Goal: Information Seeking & Learning: Learn about a topic

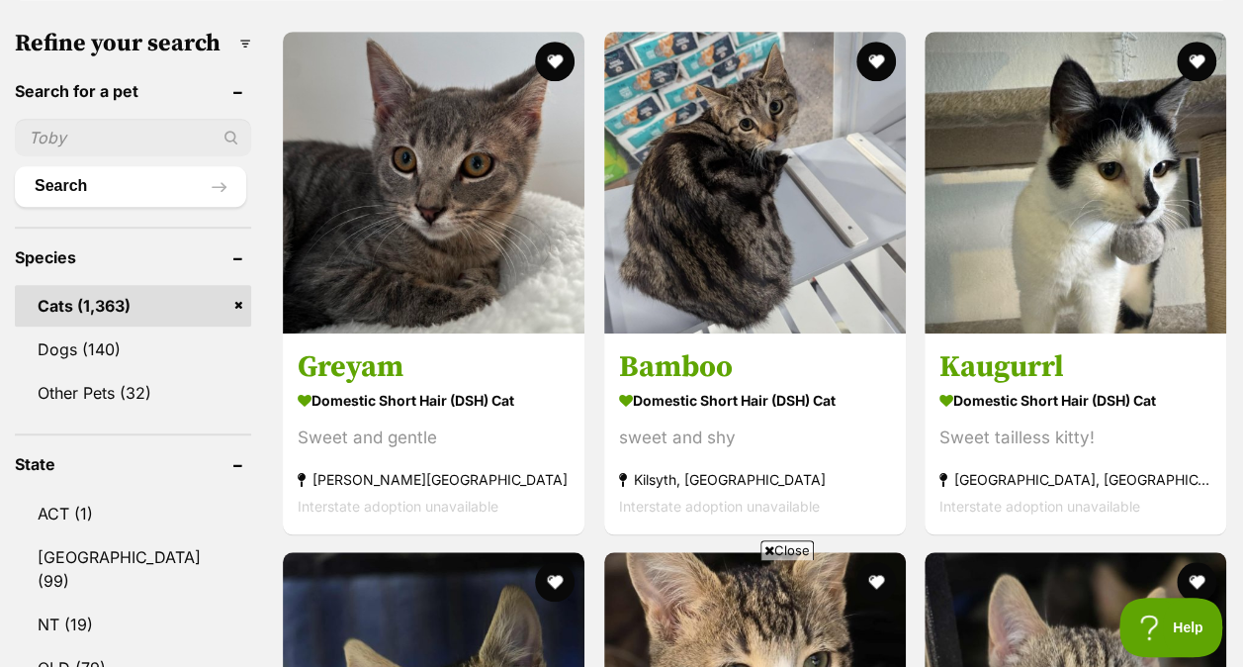
click at [773, 546] on span "Close" at bounding box center [787, 550] width 53 height 20
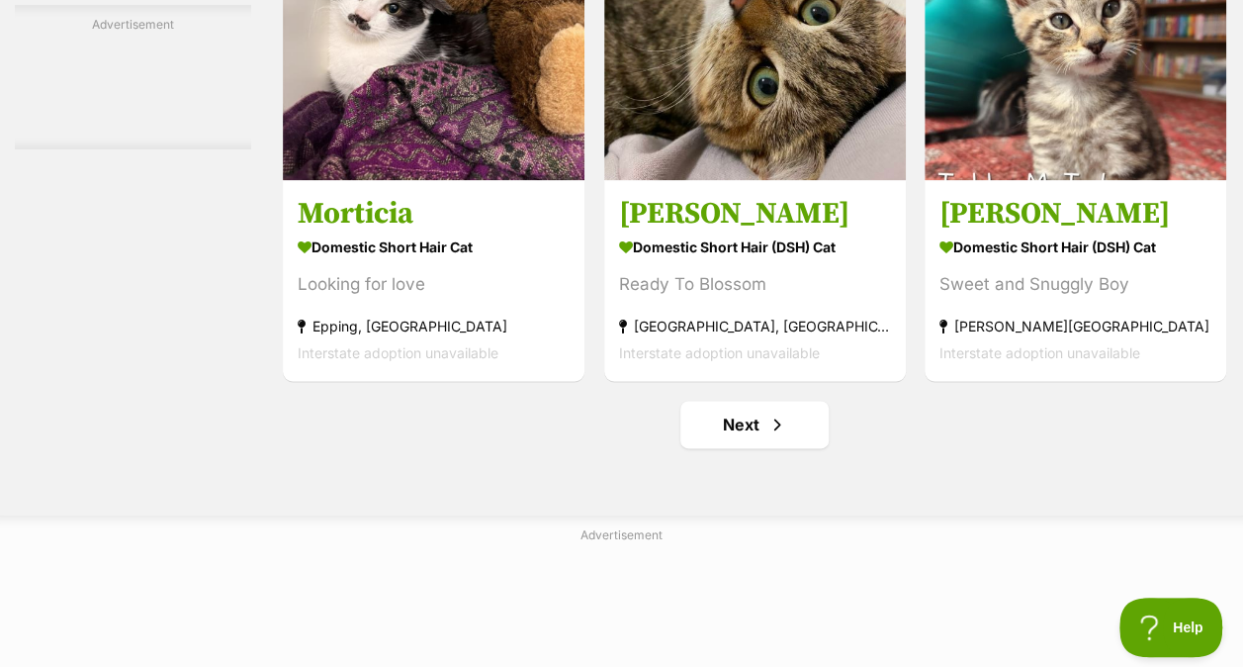
scroll to position [12371, 0]
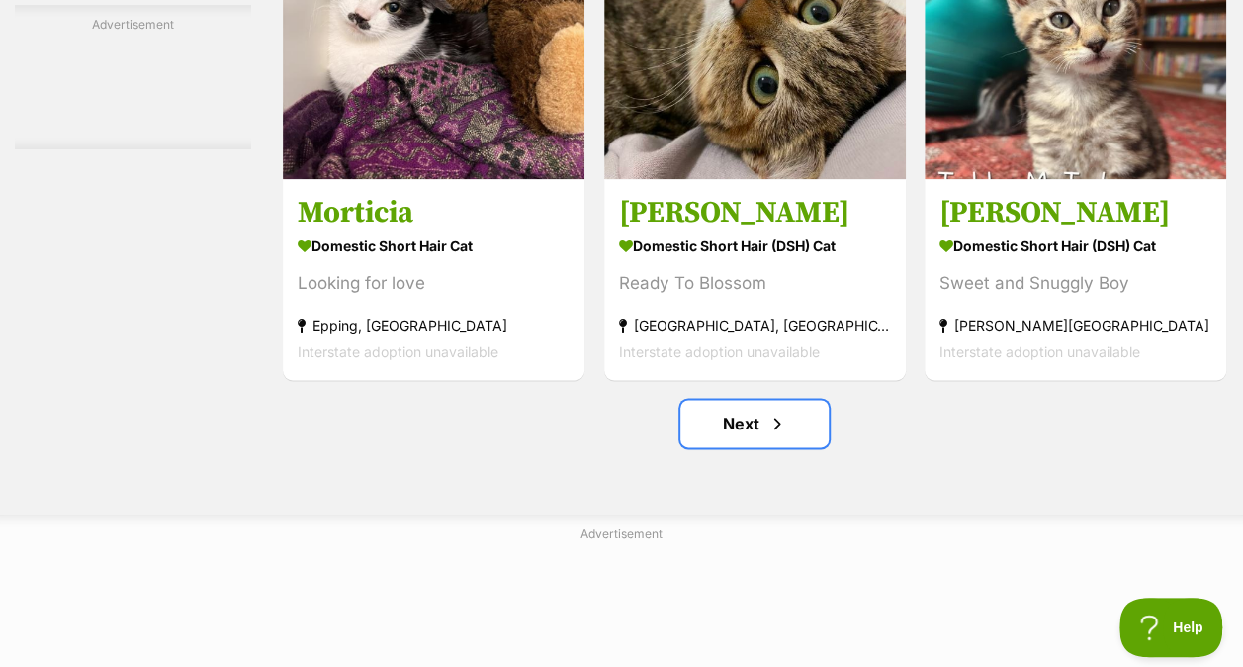
click at [754, 423] on link "Next" at bounding box center [754, 423] width 148 height 47
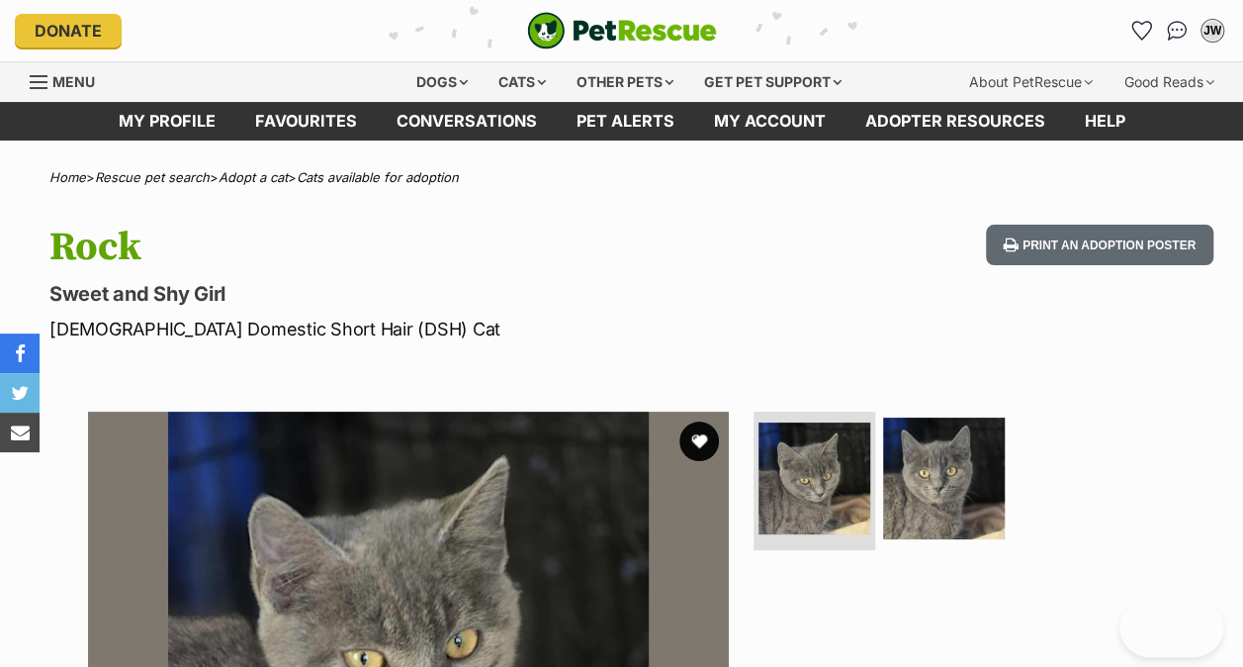
click at [951, 419] on img at bounding box center [944, 478] width 122 height 122
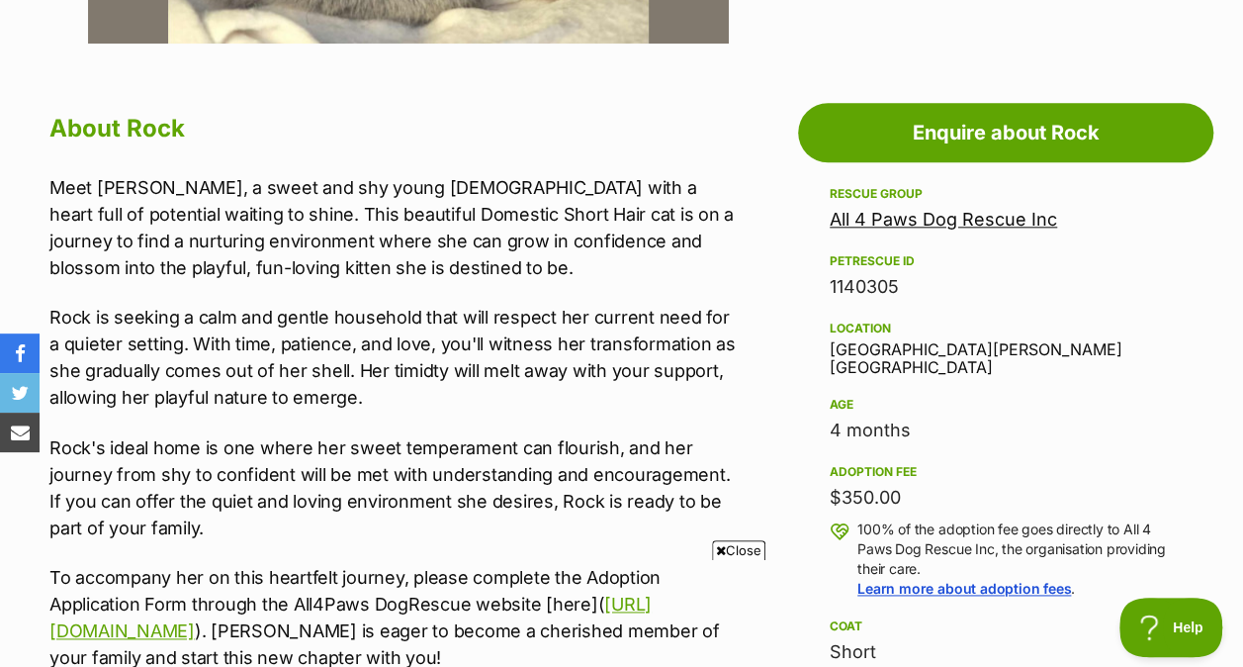
click at [722, 540] on span "Close" at bounding box center [738, 550] width 53 height 20
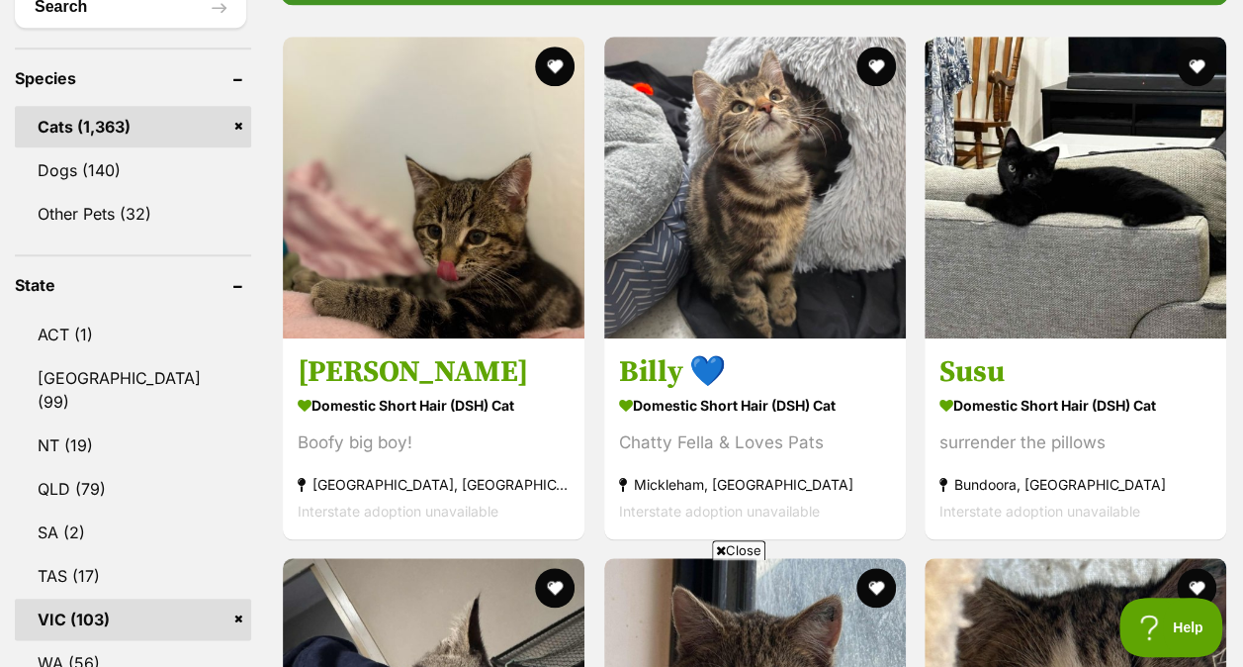
click at [729, 556] on span "Close" at bounding box center [738, 550] width 53 height 20
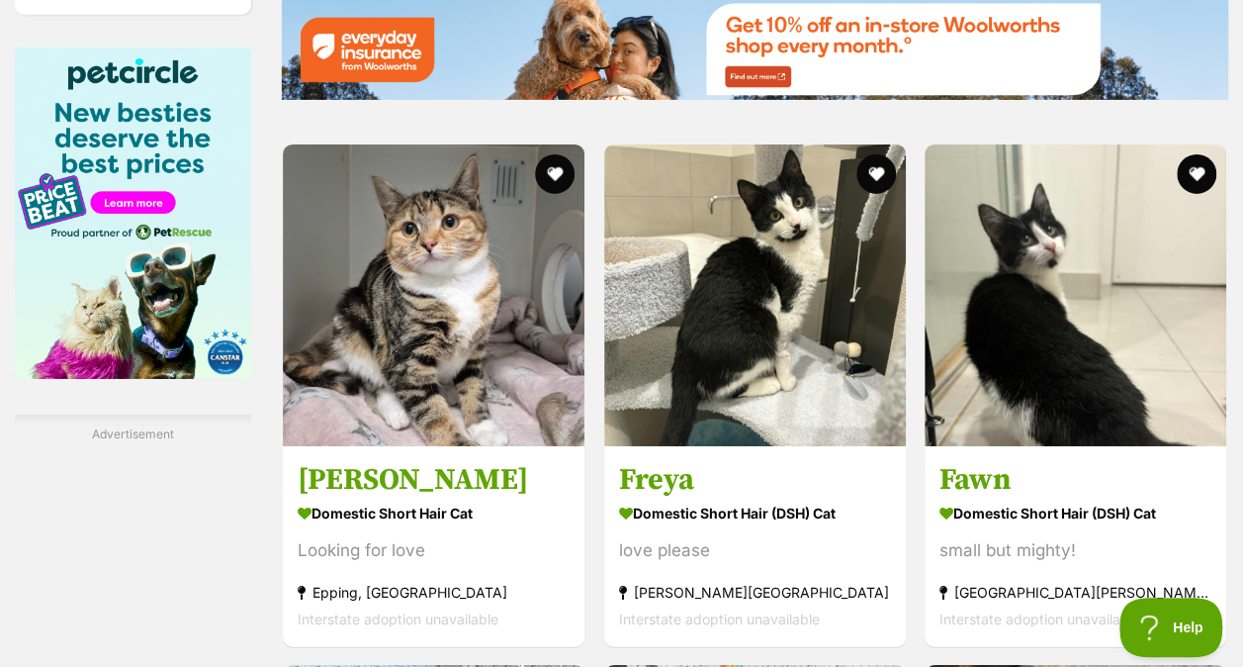
scroll to position [3151, 0]
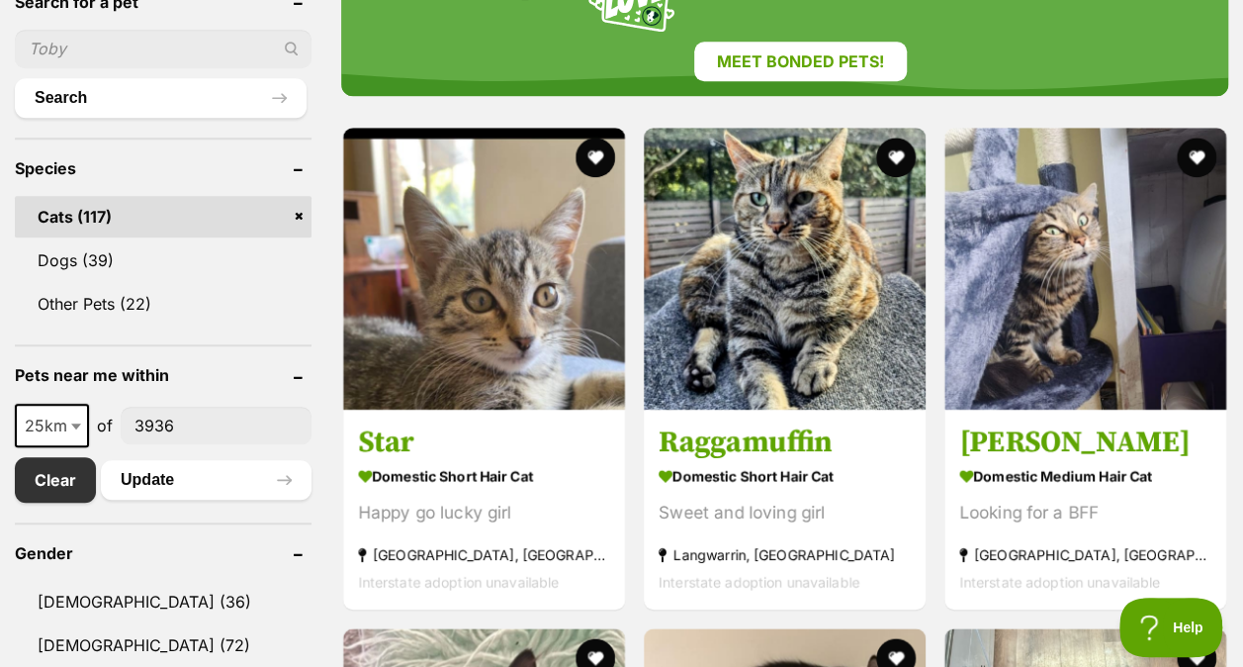
scroll to position [629, 0]
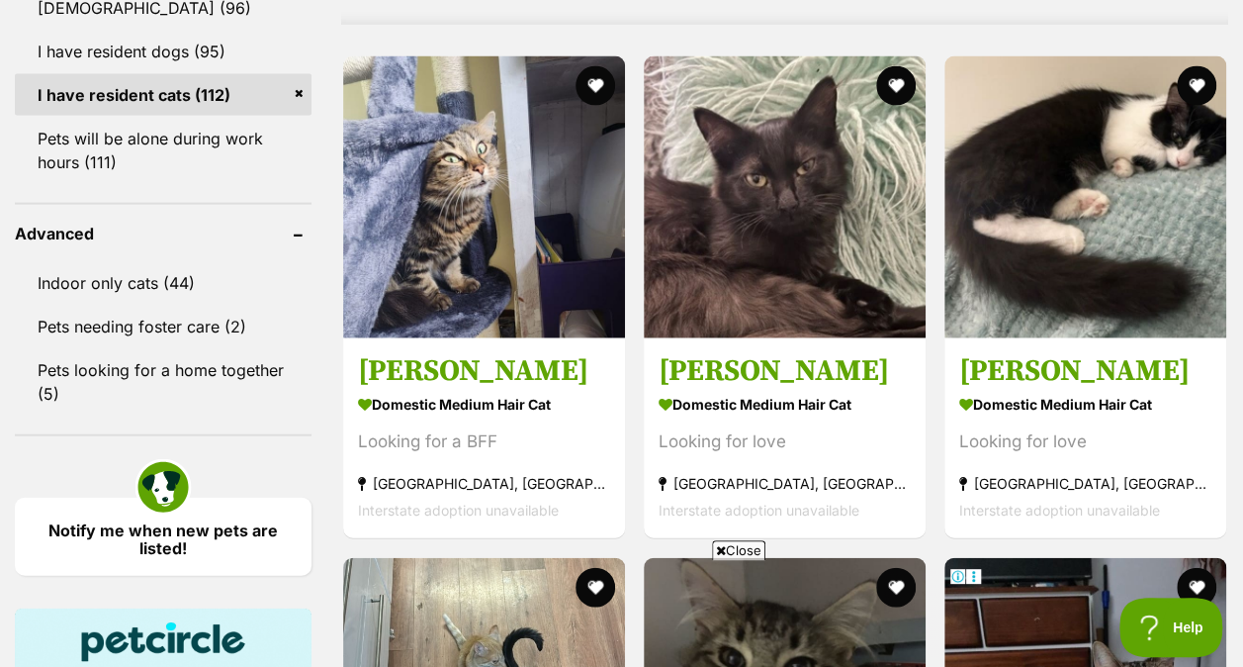
scroll to position [2019, 0]
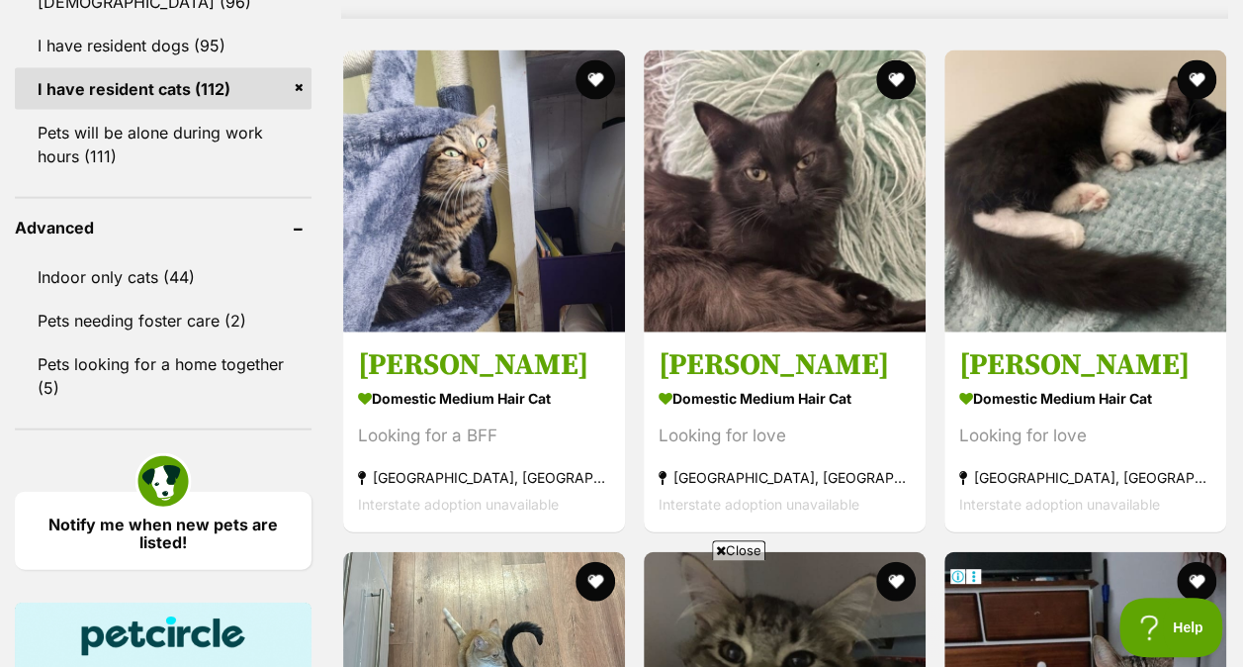
click at [755, 542] on span "Close" at bounding box center [738, 550] width 53 height 20
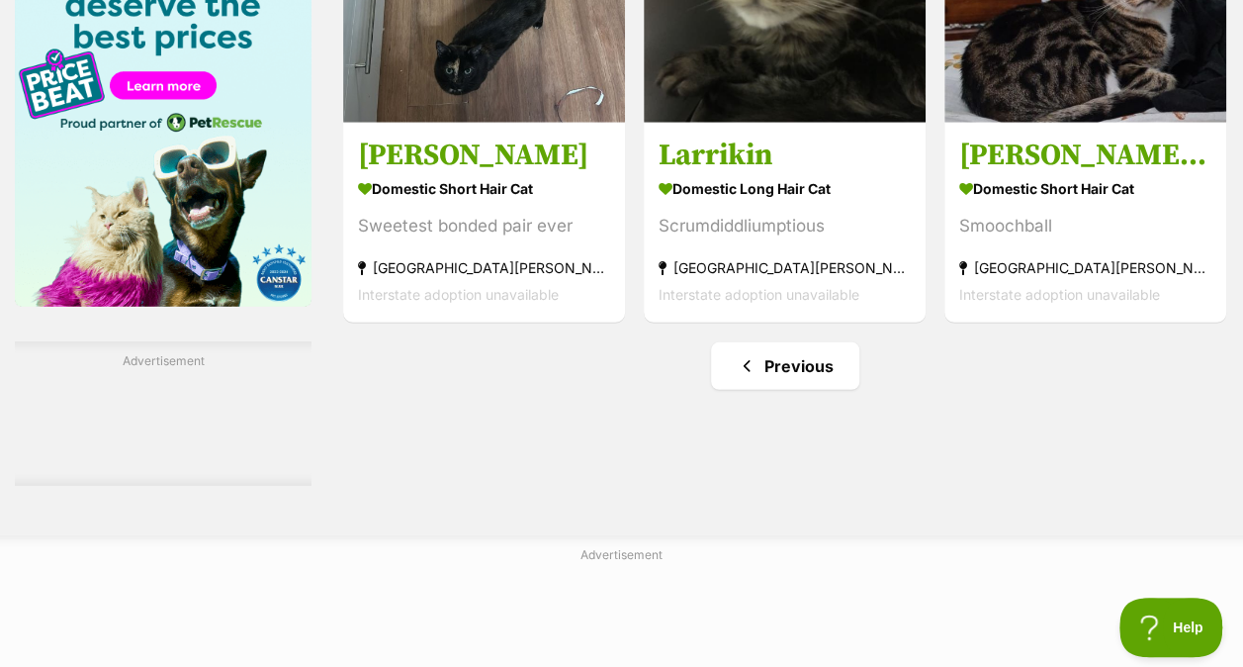
scroll to position [2721, 0]
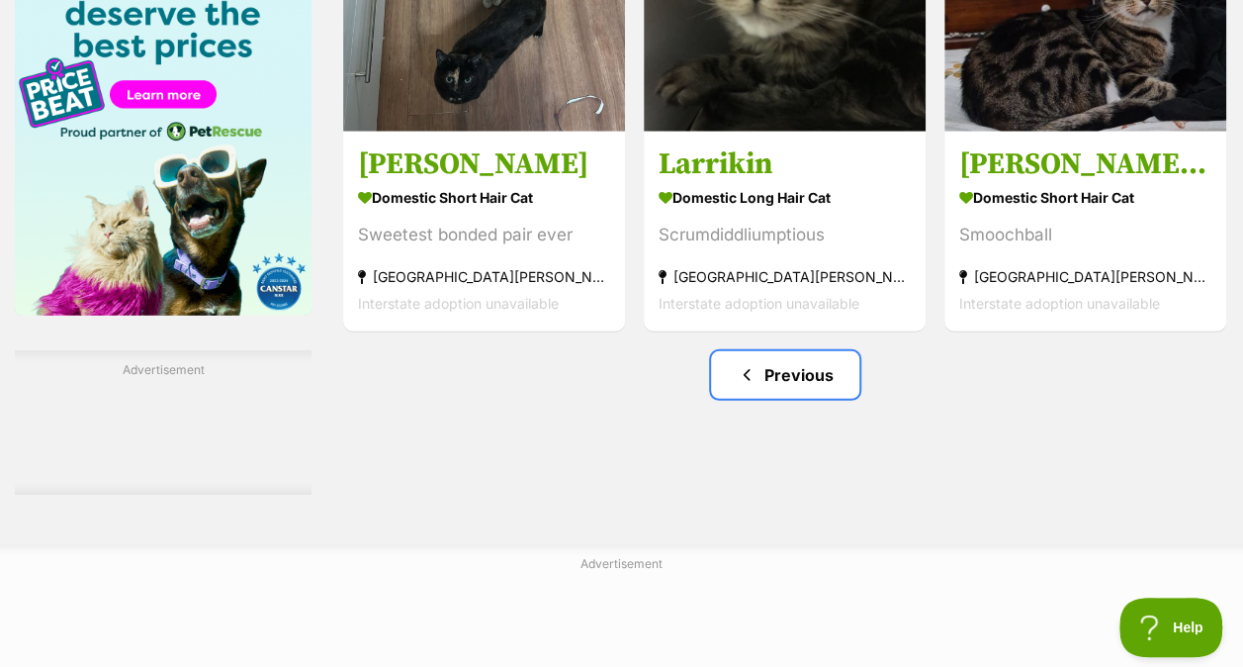
click at [763, 370] on link "Previous" at bounding box center [785, 374] width 148 height 47
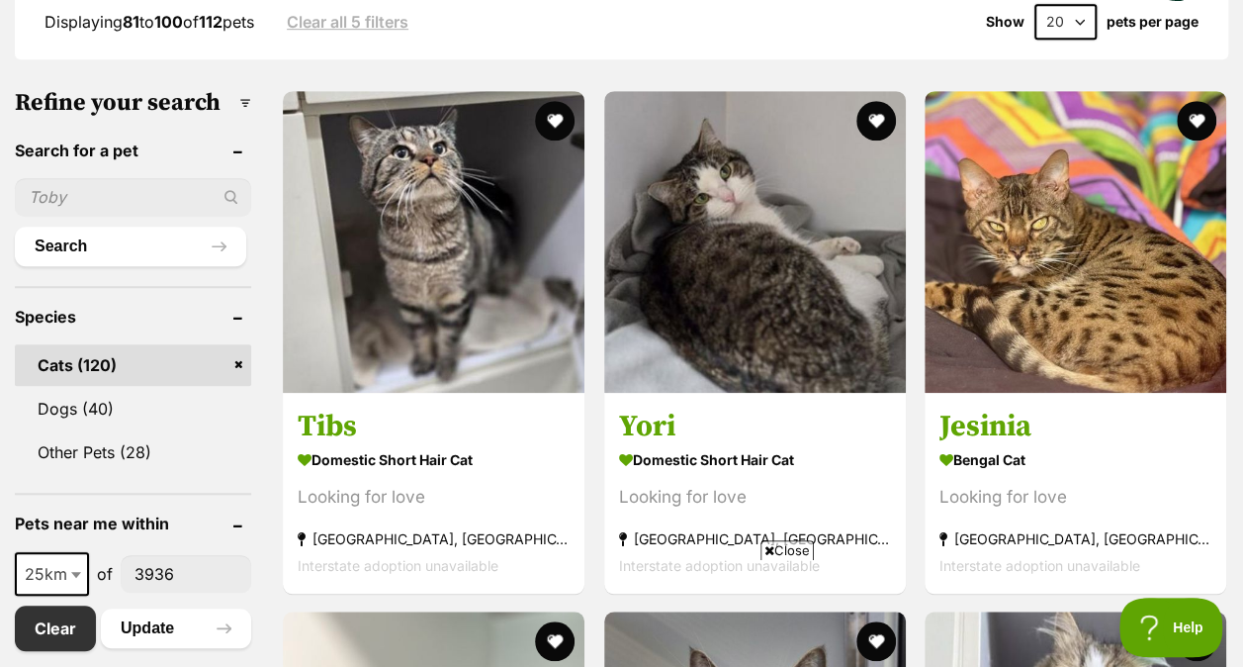
scroll to position [612, 0]
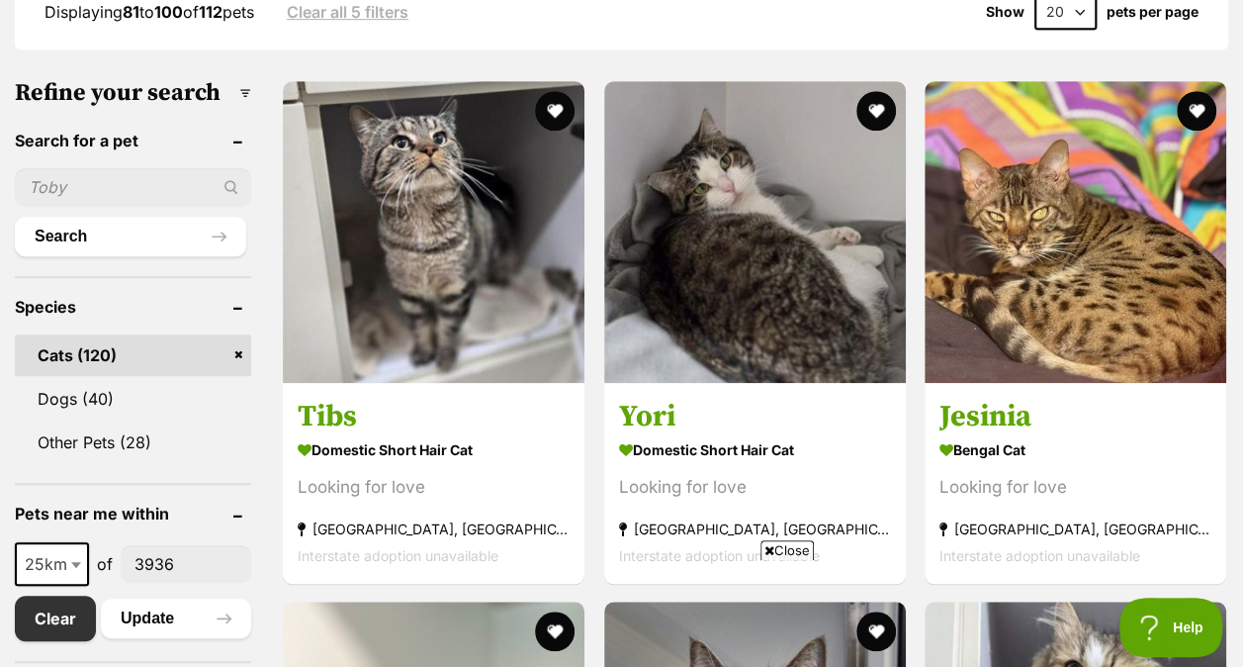
click at [784, 551] on span "Close" at bounding box center [787, 550] width 53 height 20
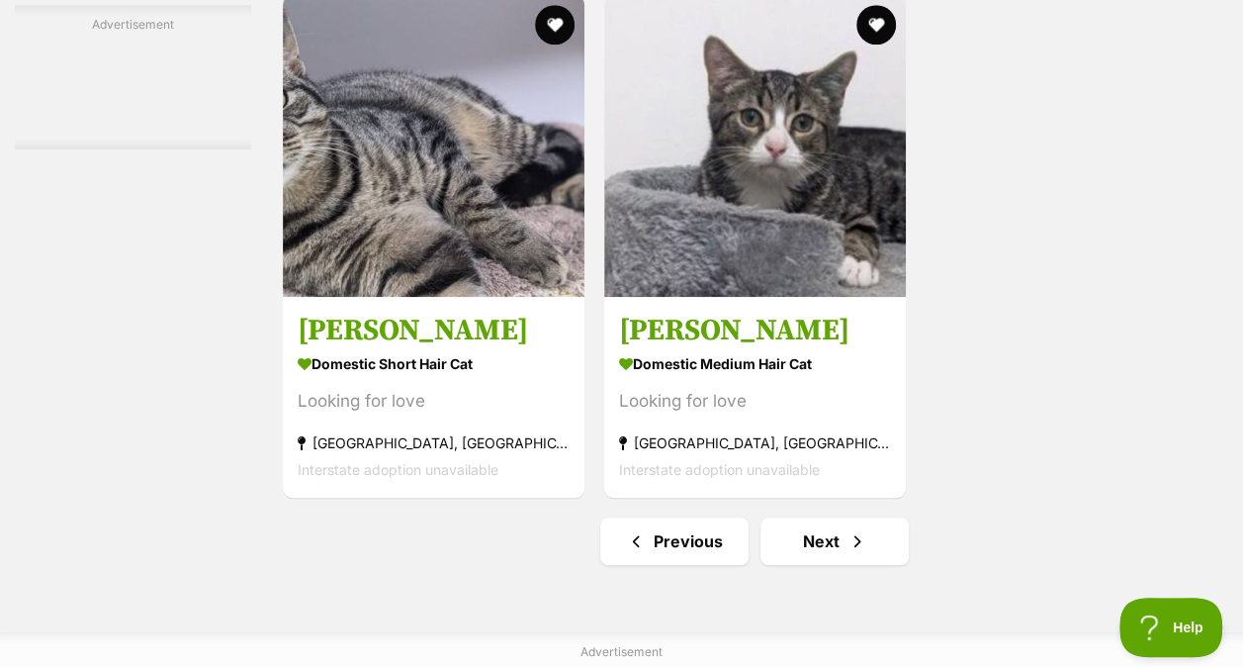
scroll to position [4395, 0]
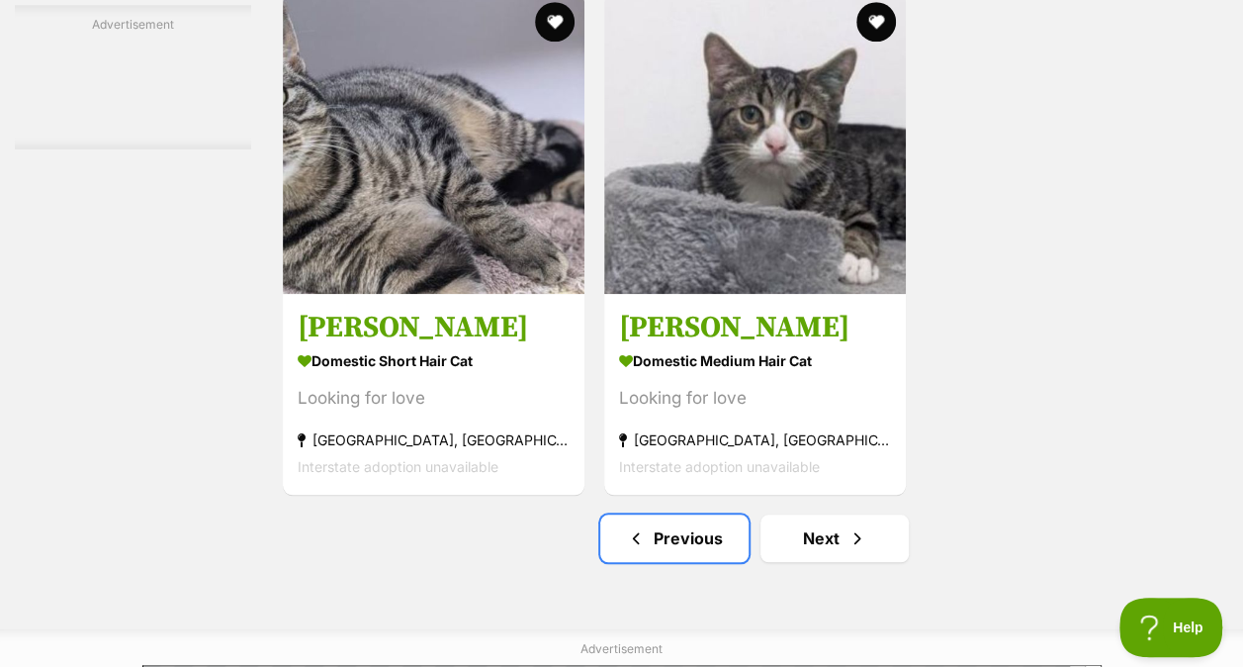
click at [659, 548] on link "Previous" at bounding box center [674, 537] width 148 height 47
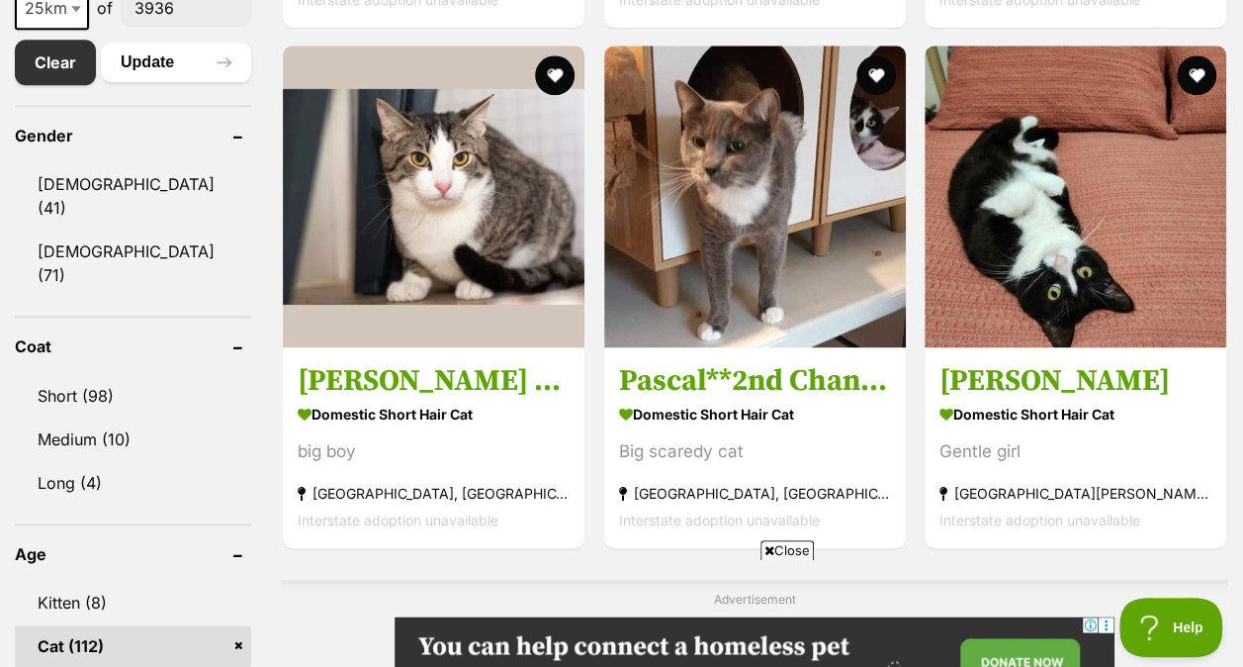
scroll to position [1170, 0]
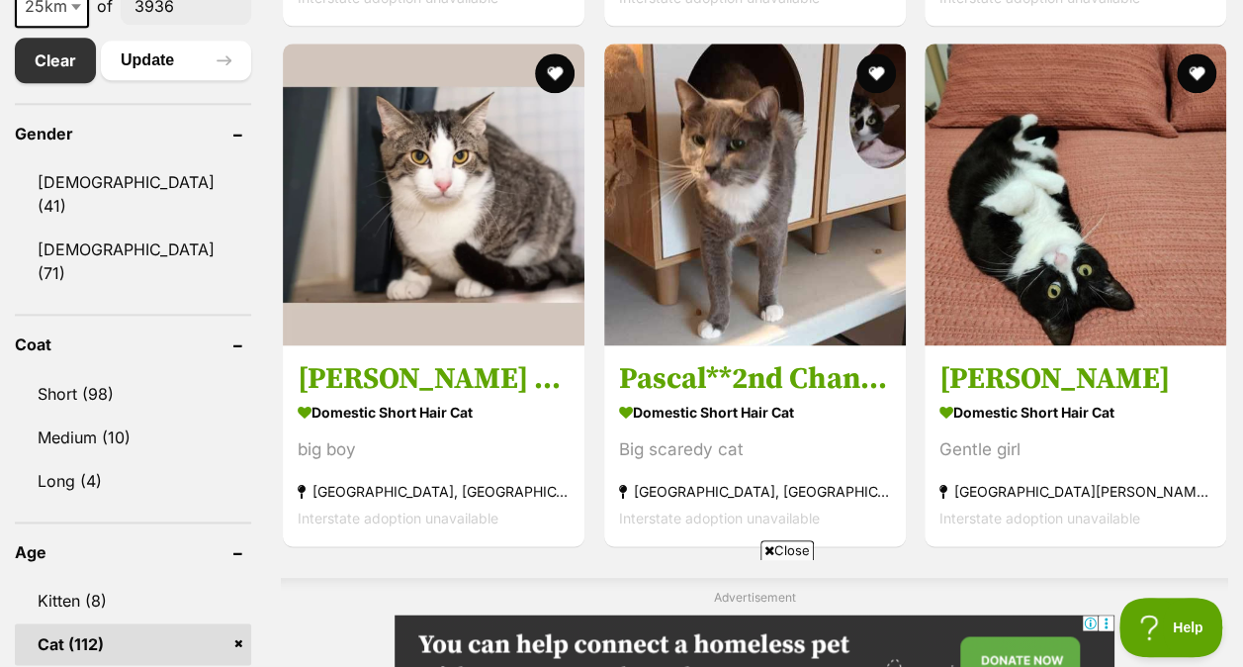
click at [791, 548] on span "Close" at bounding box center [787, 550] width 53 height 20
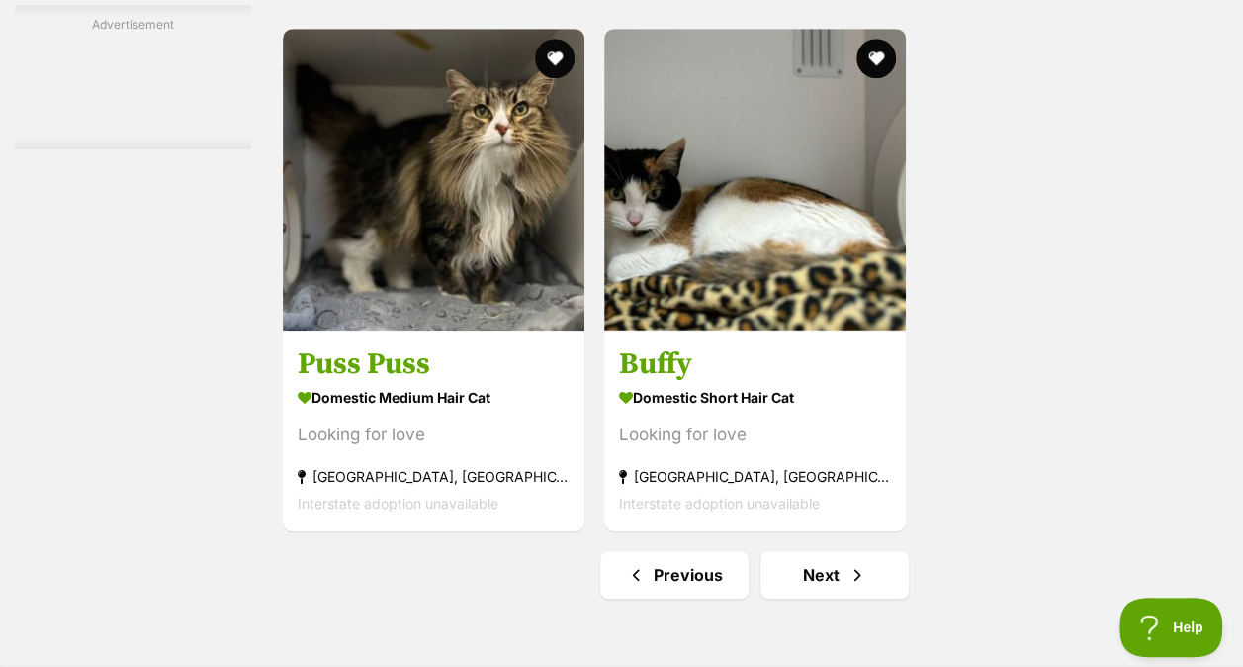
scroll to position [4359, 0]
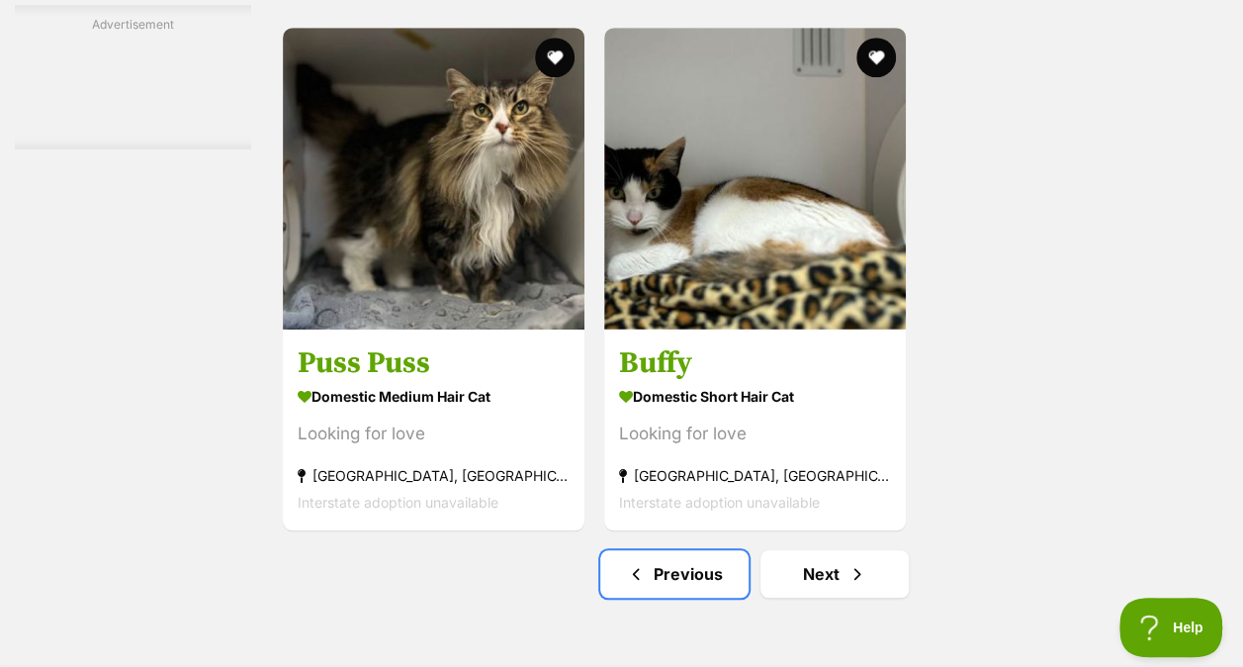
click at [671, 570] on link "Previous" at bounding box center [674, 573] width 148 height 47
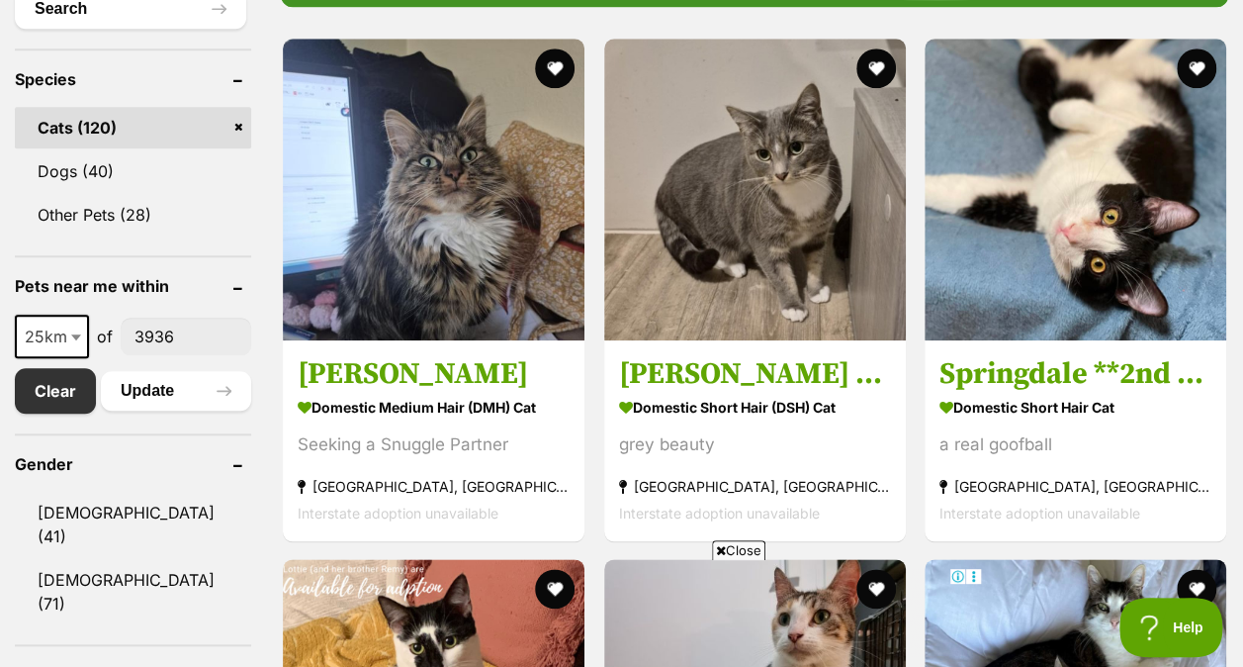
scroll to position [842, 0]
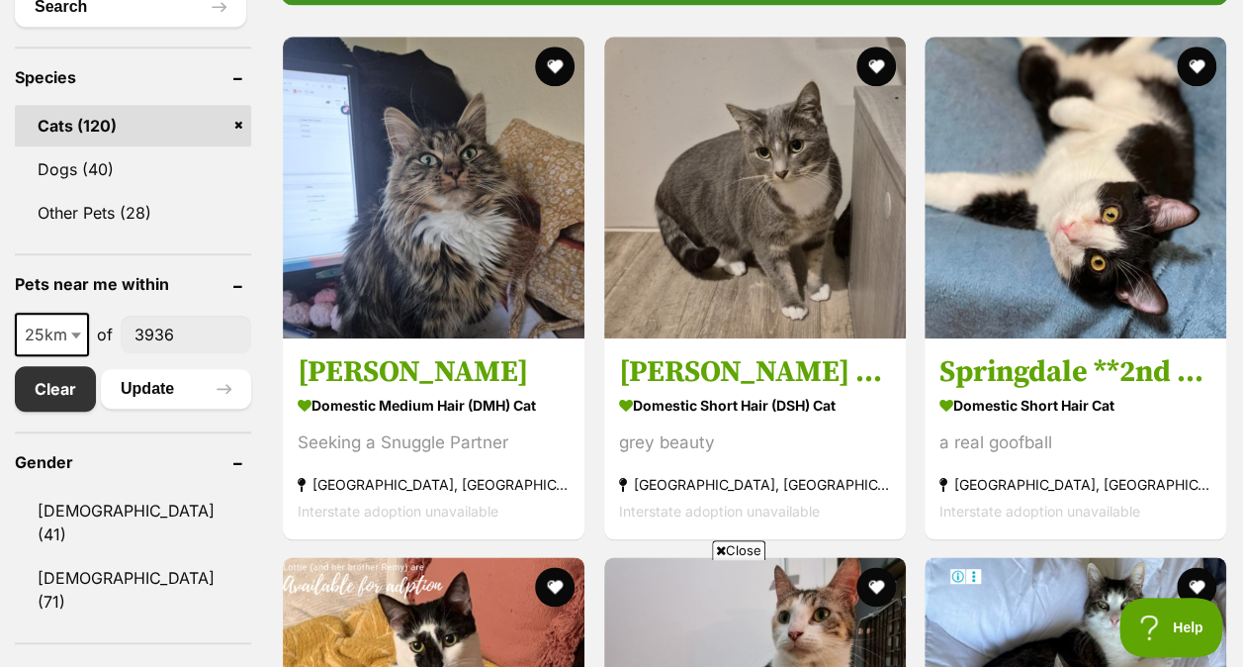
click at [734, 550] on span "Close" at bounding box center [738, 550] width 53 height 20
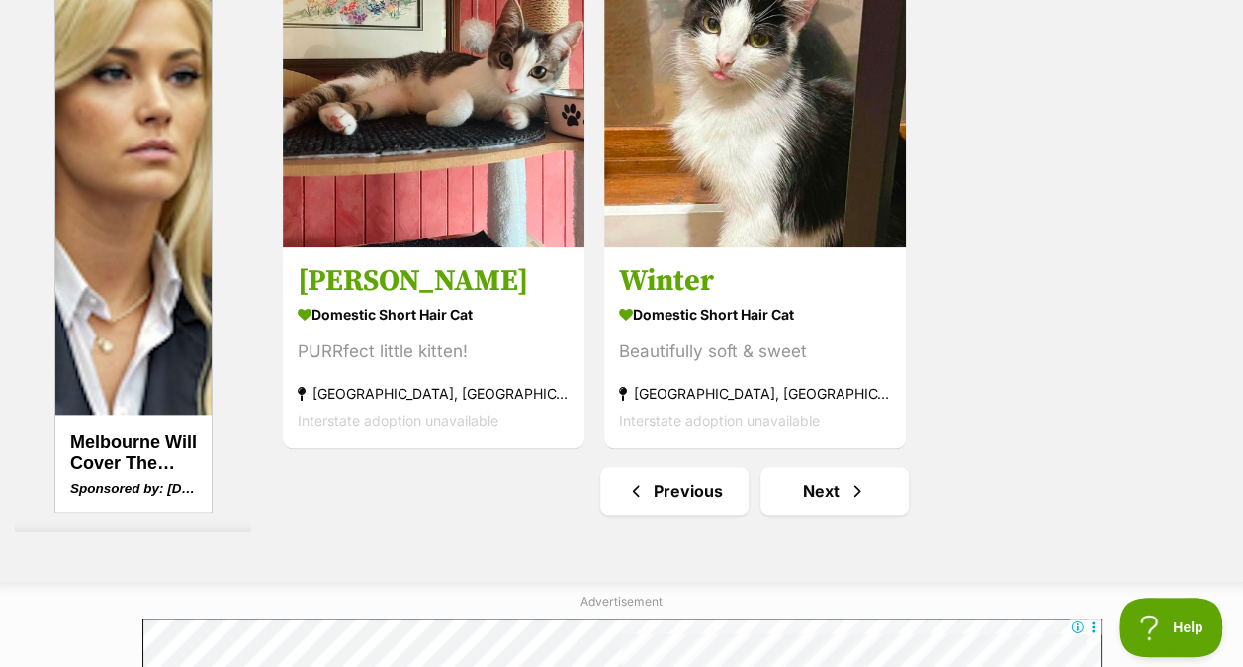
scroll to position [4627, 0]
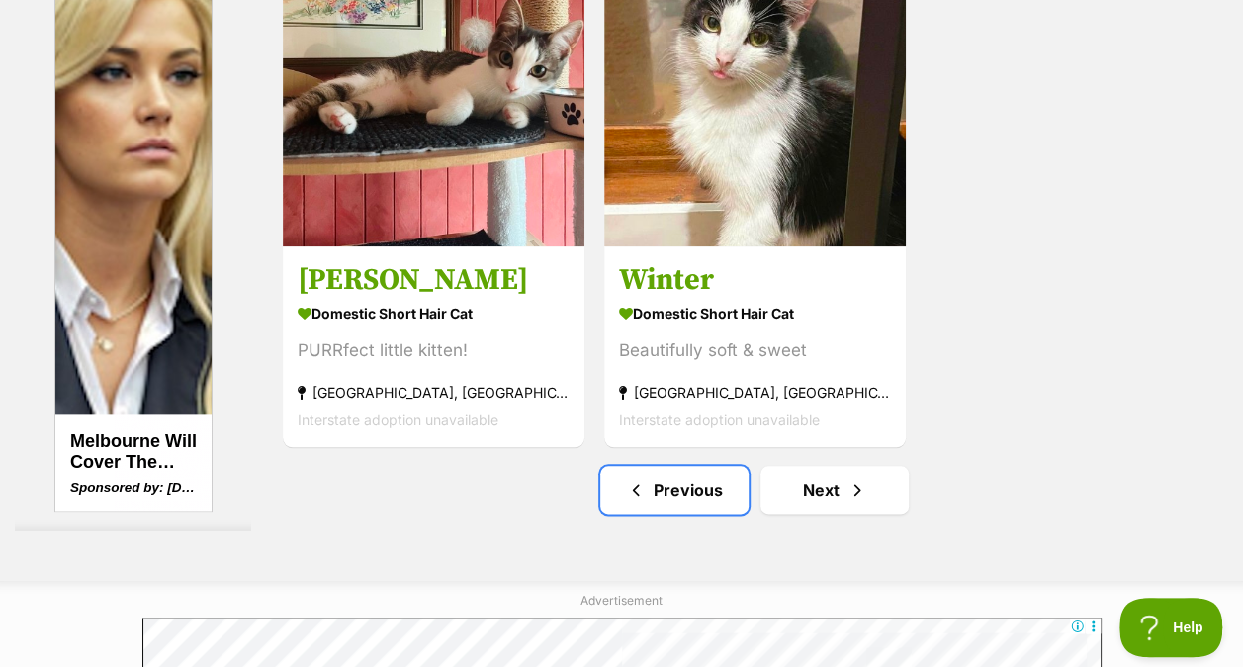
click at [663, 498] on link "Previous" at bounding box center [674, 489] width 148 height 47
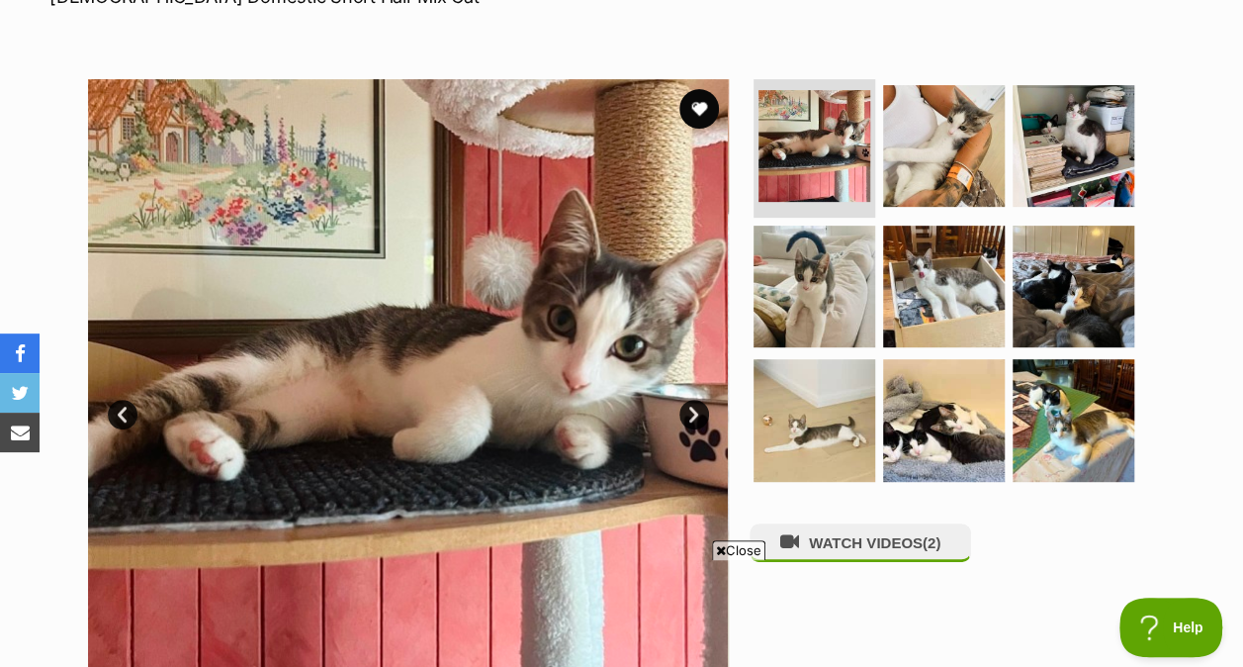
click at [1078, 135] on img at bounding box center [1074, 146] width 122 height 122
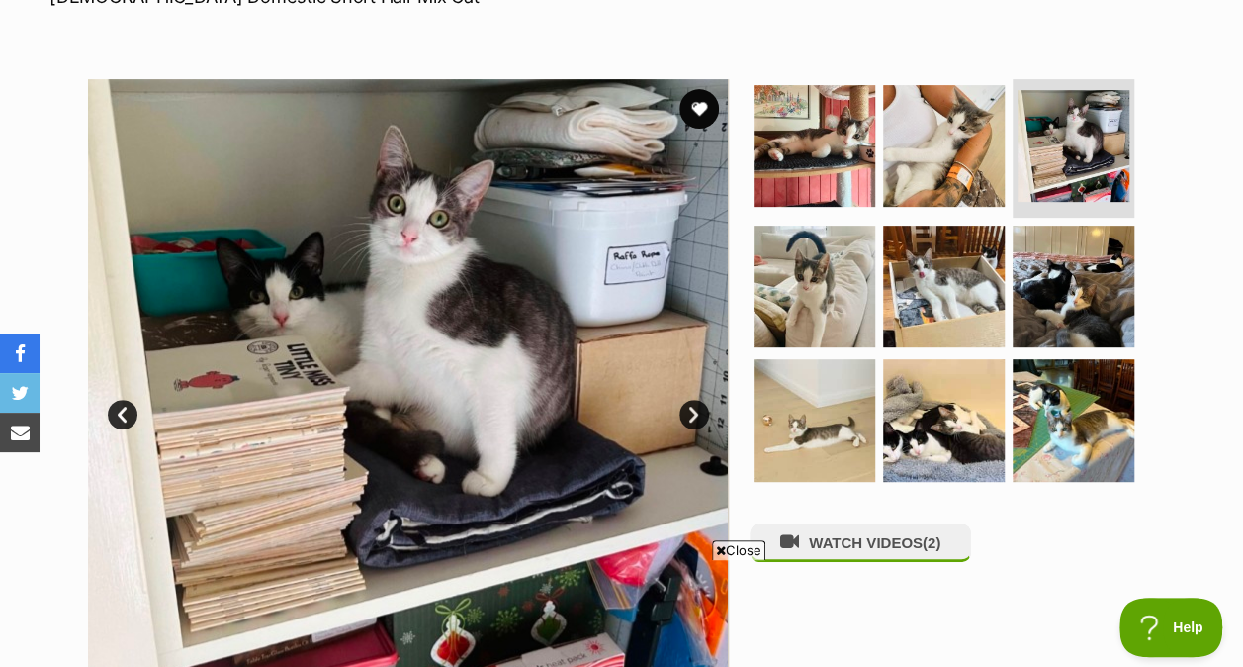
click at [843, 242] on img at bounding box center [815, 286] width 122 height 122
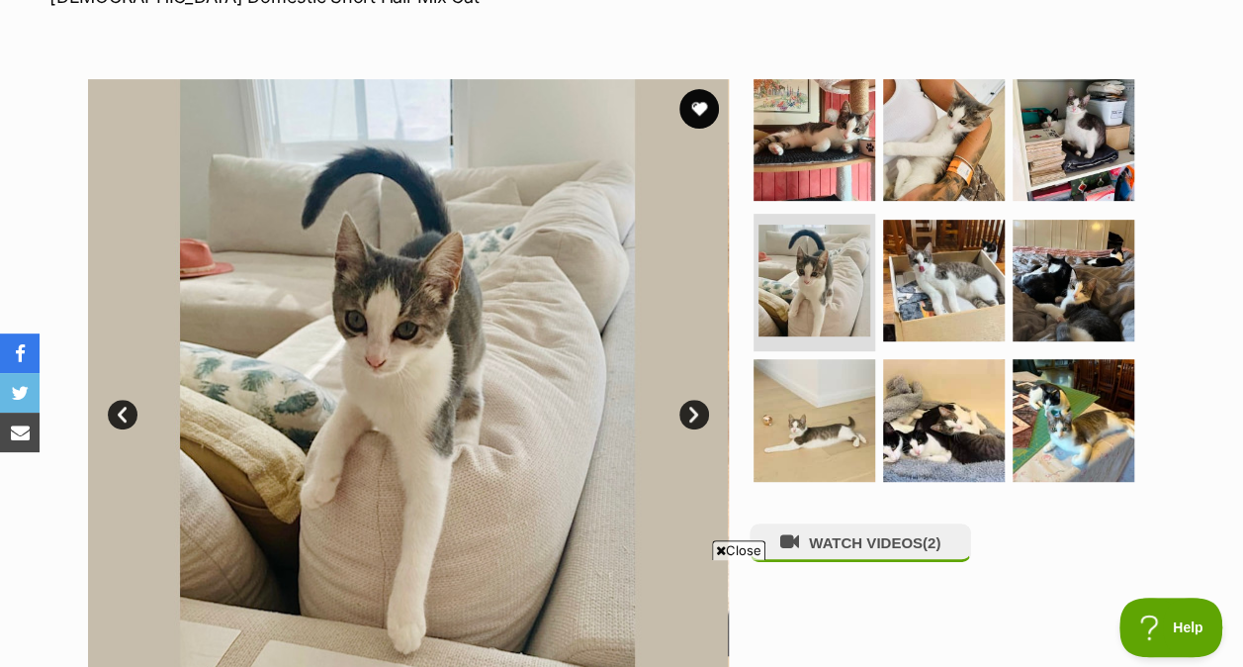
click at [813, 436] on img at bounding box center [815, 420] width 122 height 122
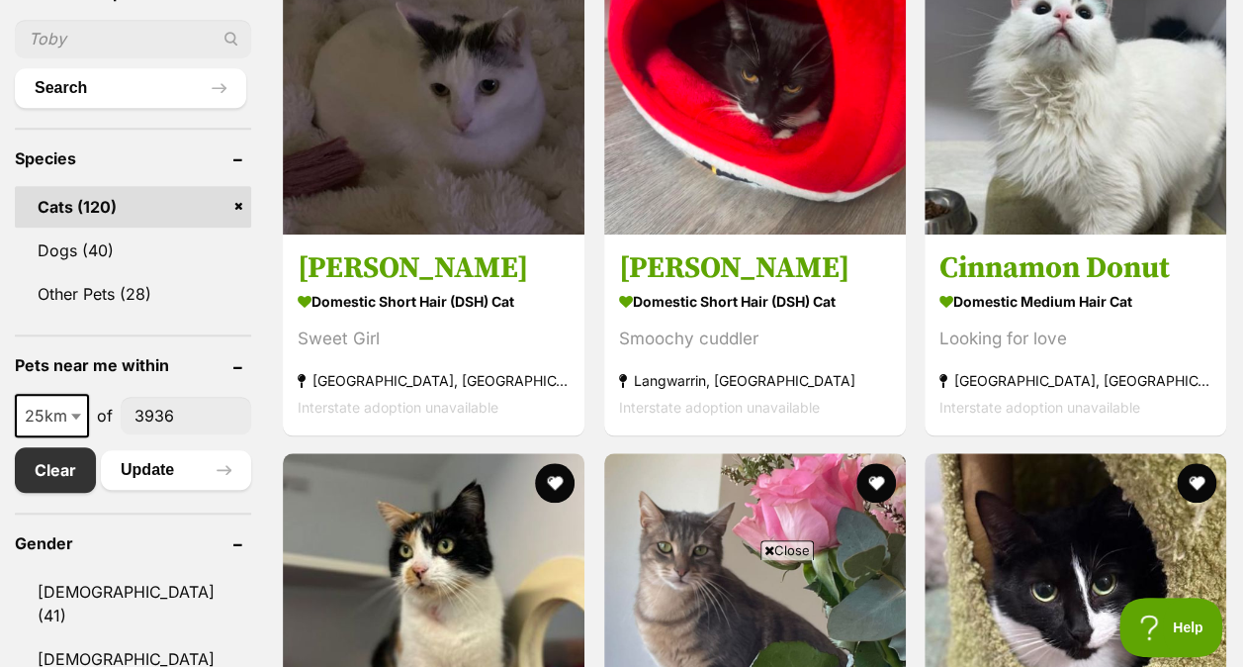
click at [769, 544] on icon at bounding box center [769, 550] width 10 height 13
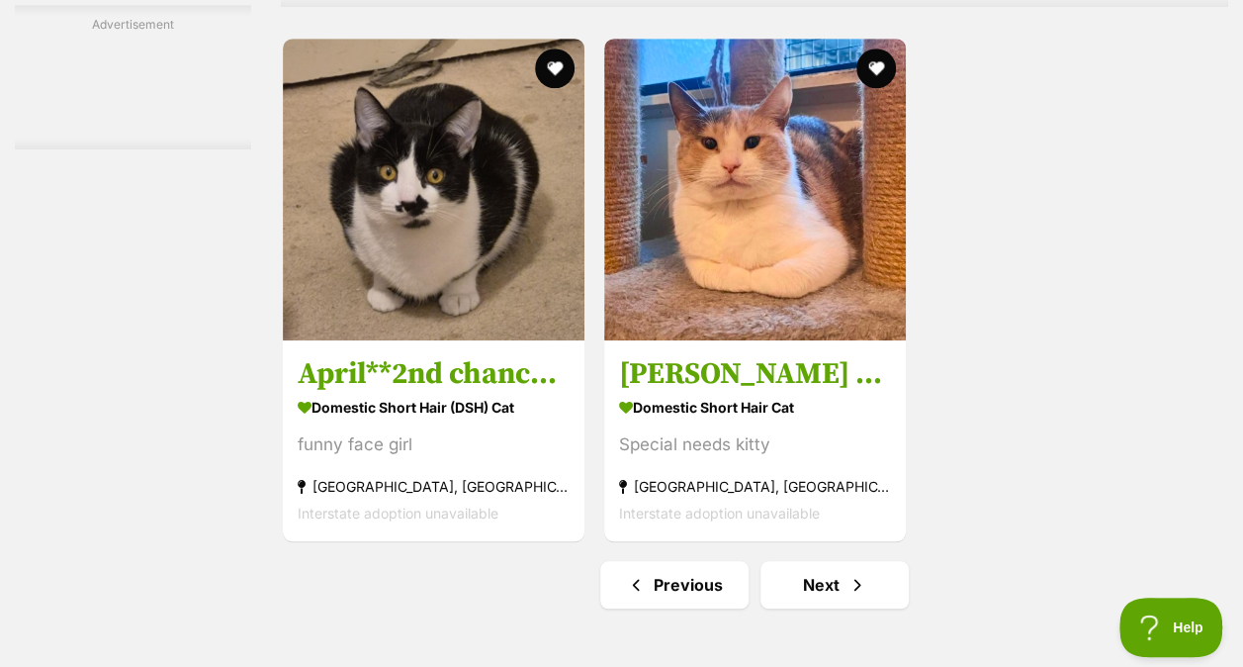
scroll to position [4354, 0]
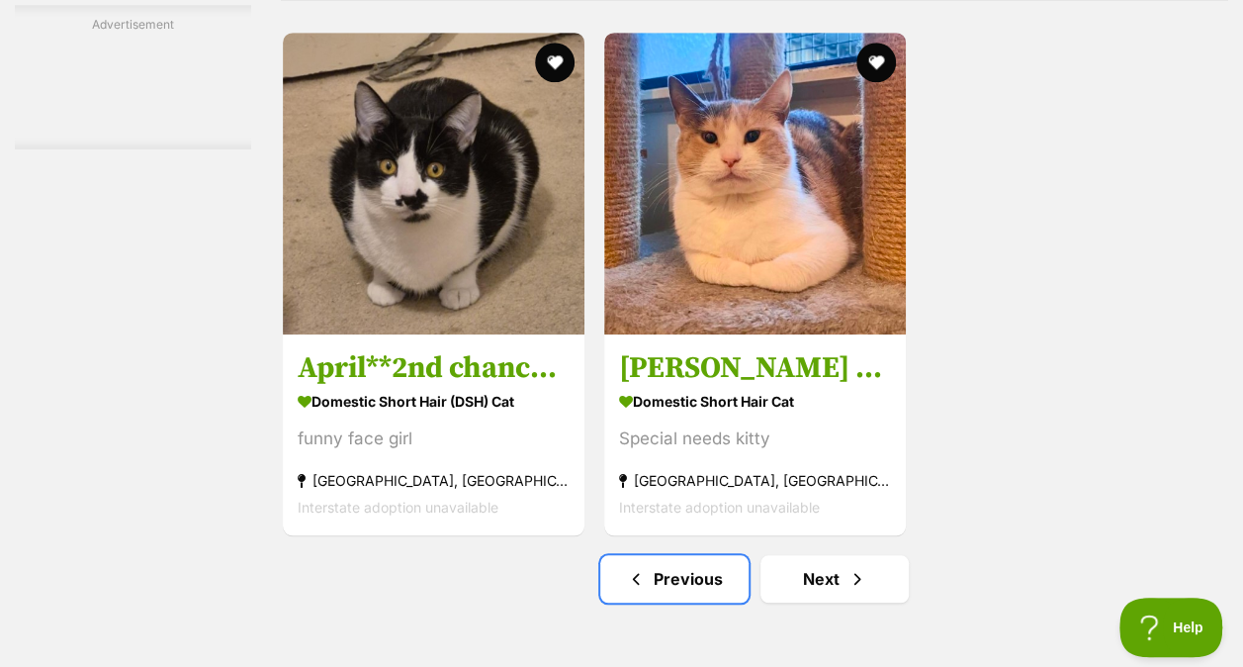
click at [676, 584] on link "Previous" at bounding box center [674, 578] width 148 height 47
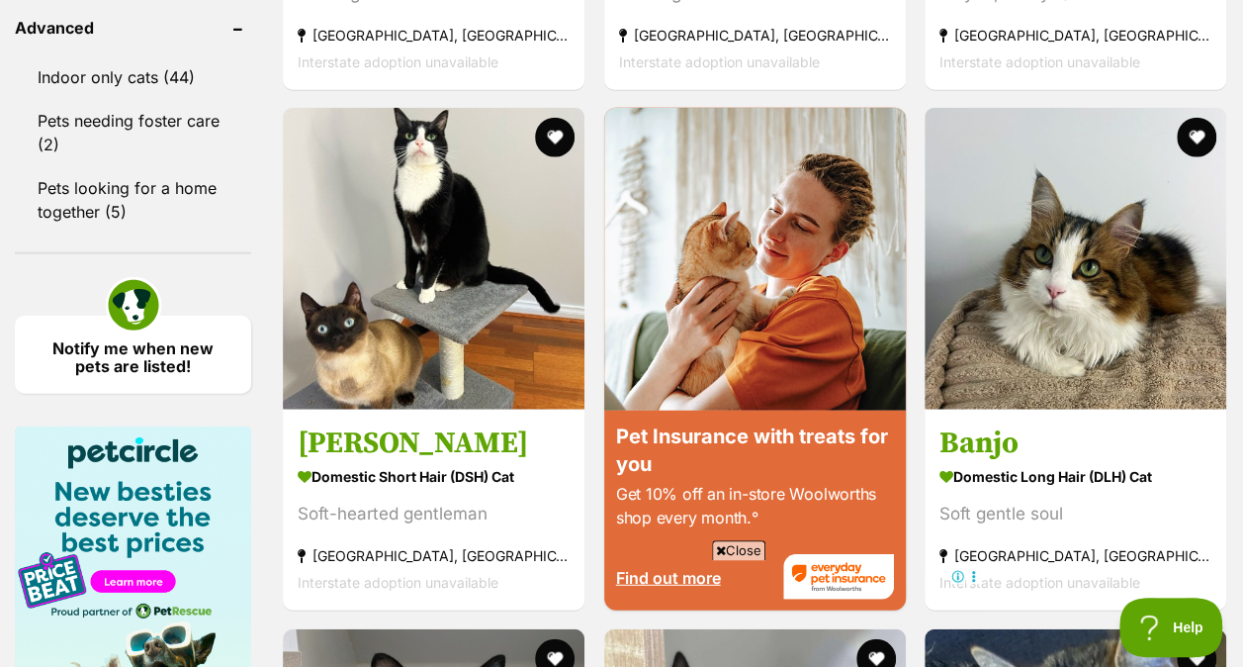
drag, startPoint x: 257, startPoint y: 529, endPoint x: 259, endPoint y: 510, distance: 18.9
click at [259, 510] on div "Refine your search Search for a pet Search Species Cats (120) Dogs (40) Other P…" at bounding box center [621, 495] width 1213 height 4283
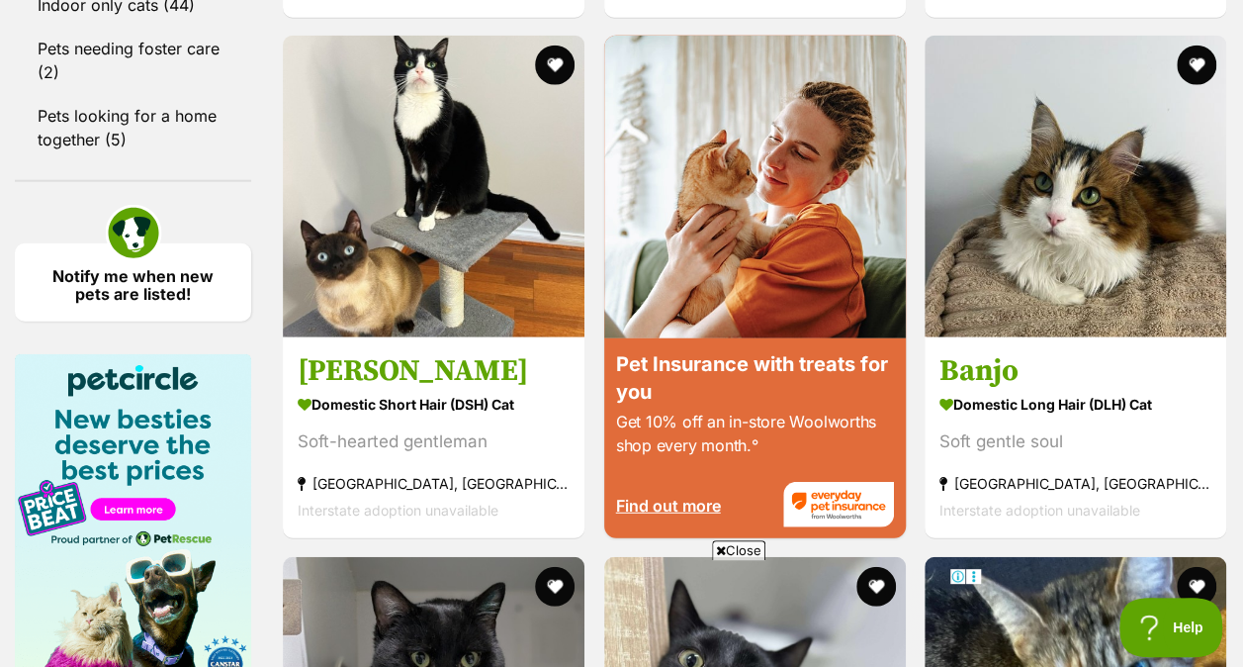
scroll to position [2410, 0]
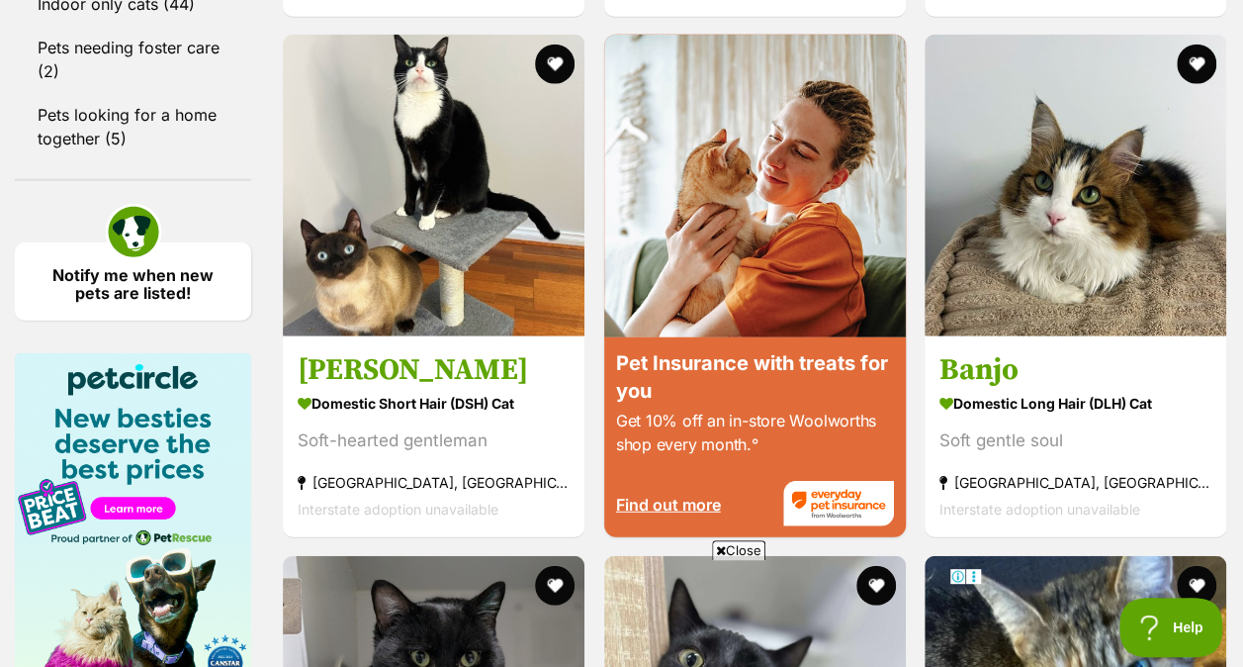
click at [754, 545] on span "Close" at bounding box center [738, 550] width 53 height 20
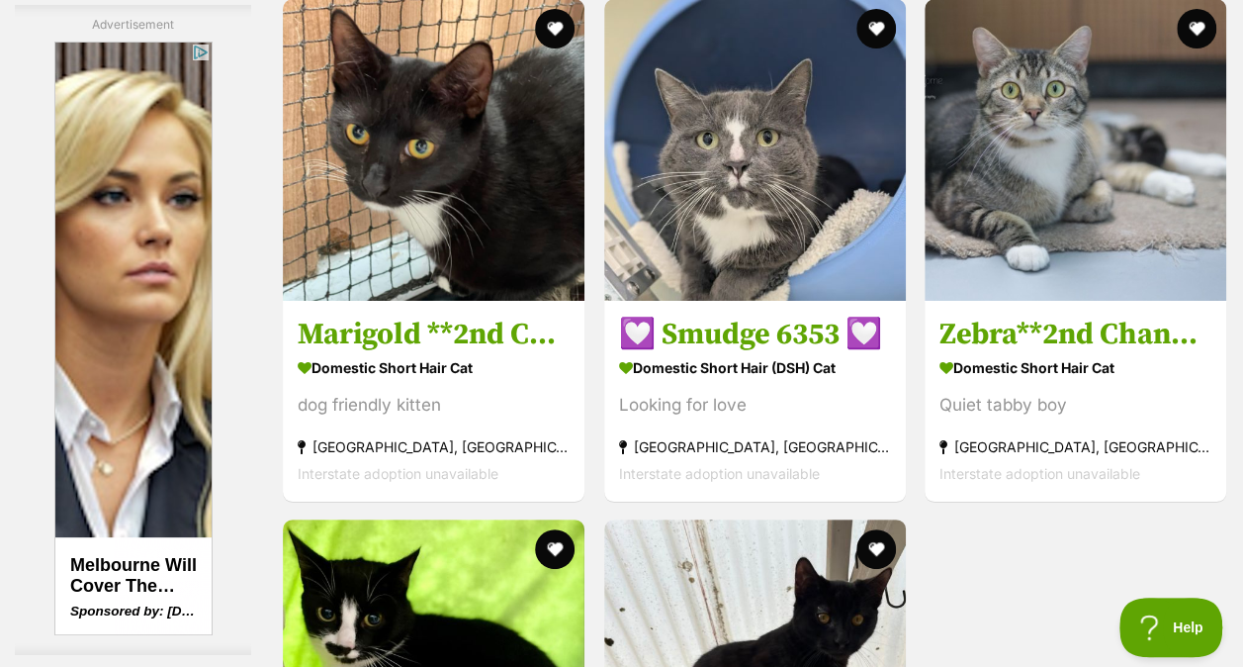
scroll to position [3650, 0]
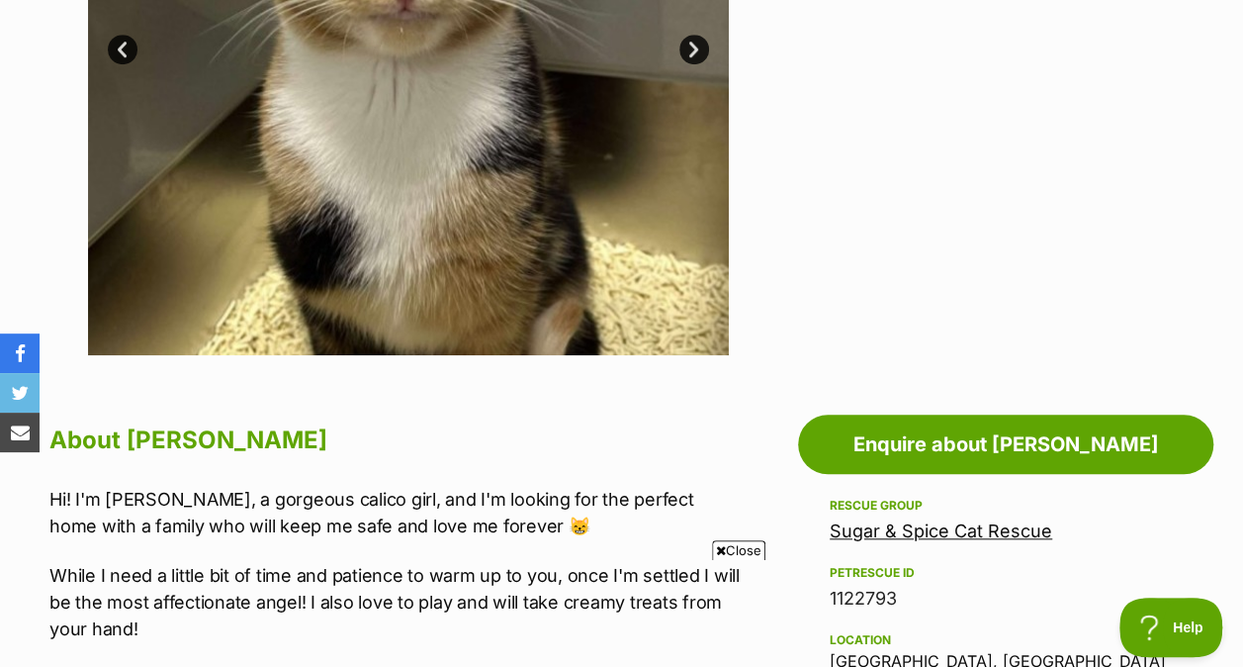
scroll to position [696, 0]
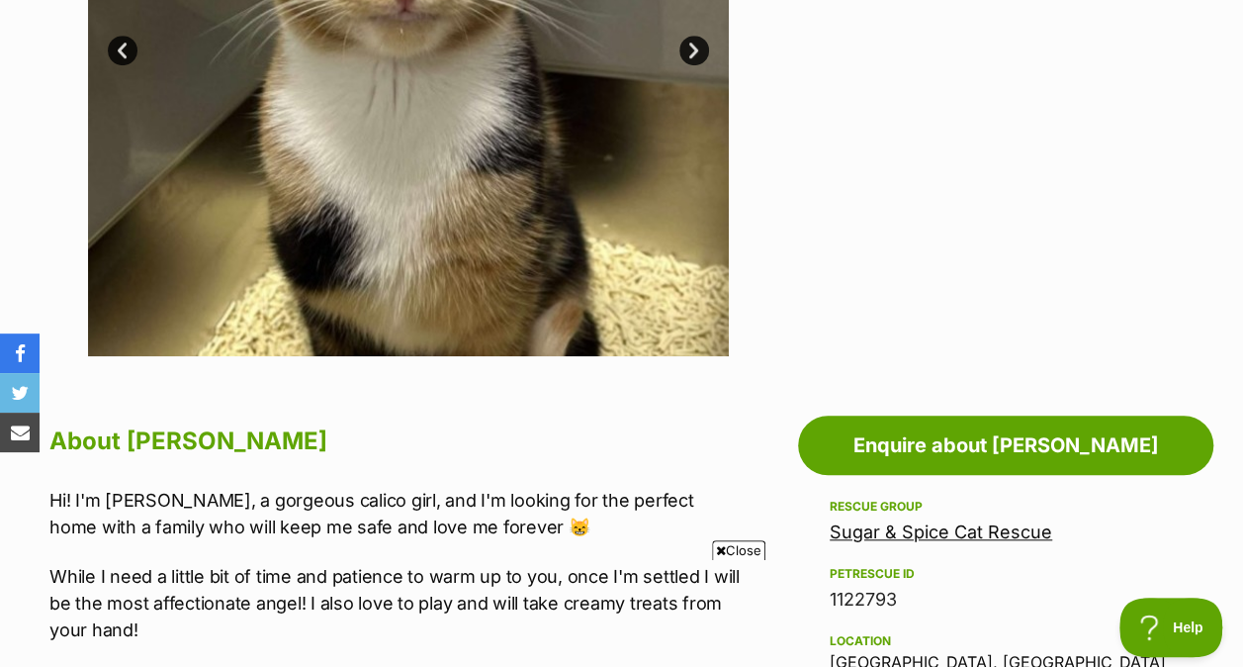
click at [750, 542] on span "Close" at bounding box center [738, 550] width 53 height 20
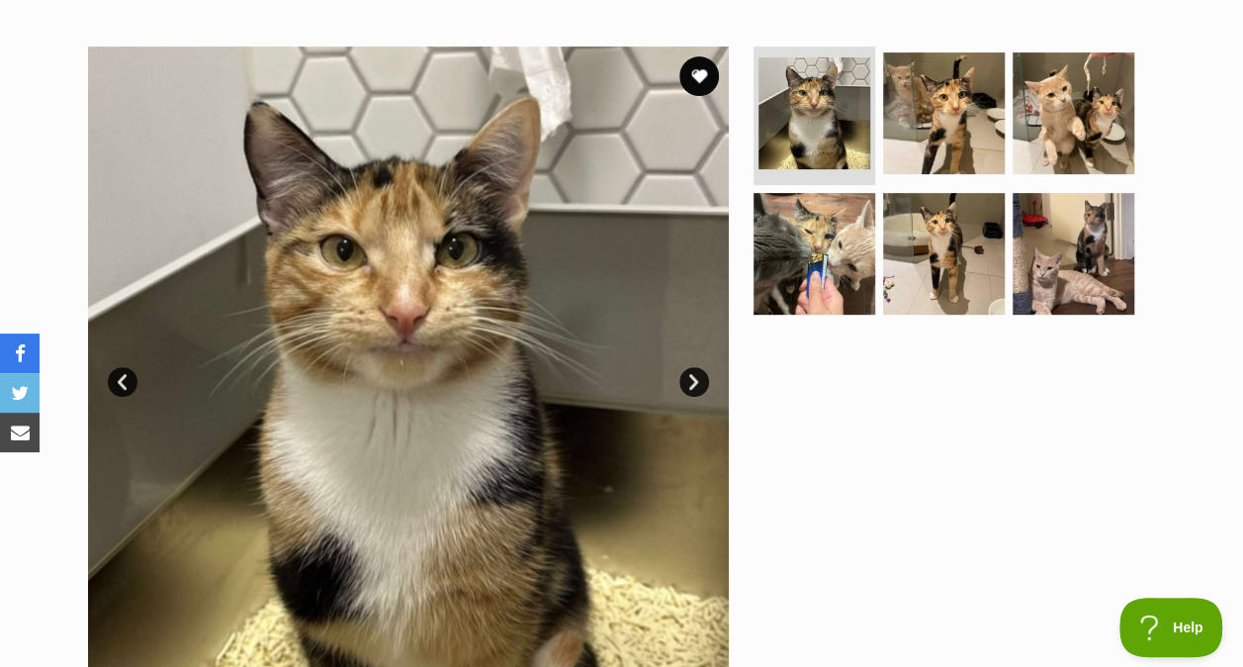
scroll to position [364, 0]
click at [898, 304] on img at bounding box center [944, 255] width 122 height 122
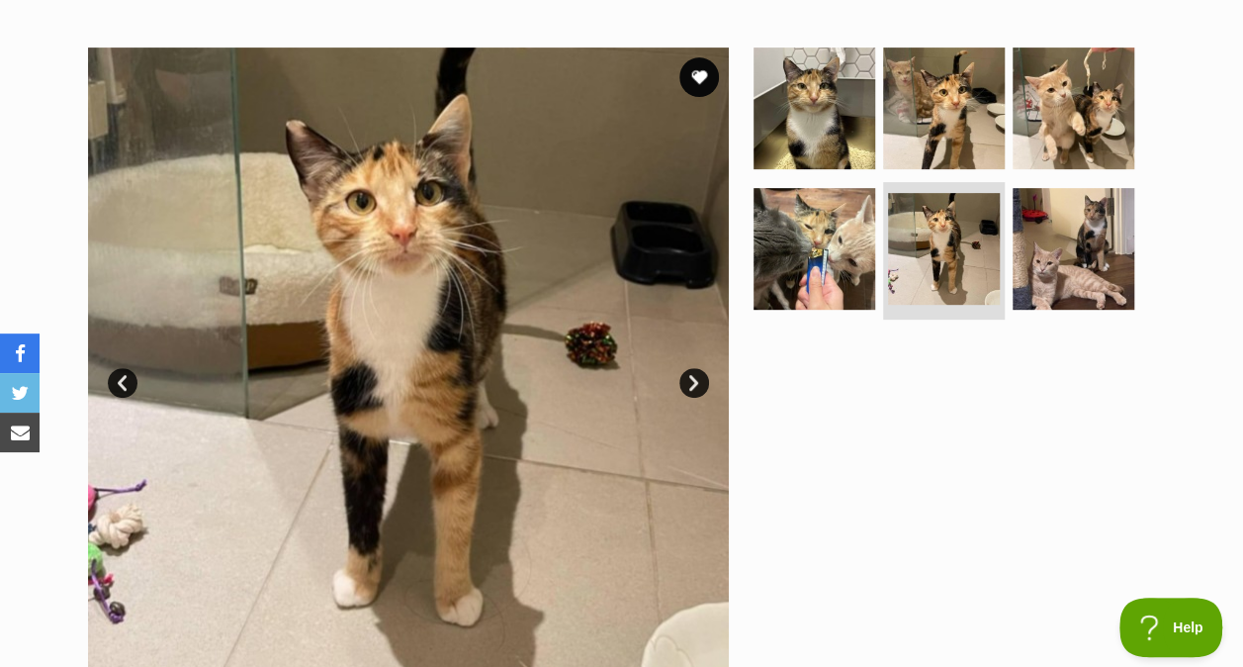
click at [922, 123] on img at bounding box center [944, 108] width 122 height 122
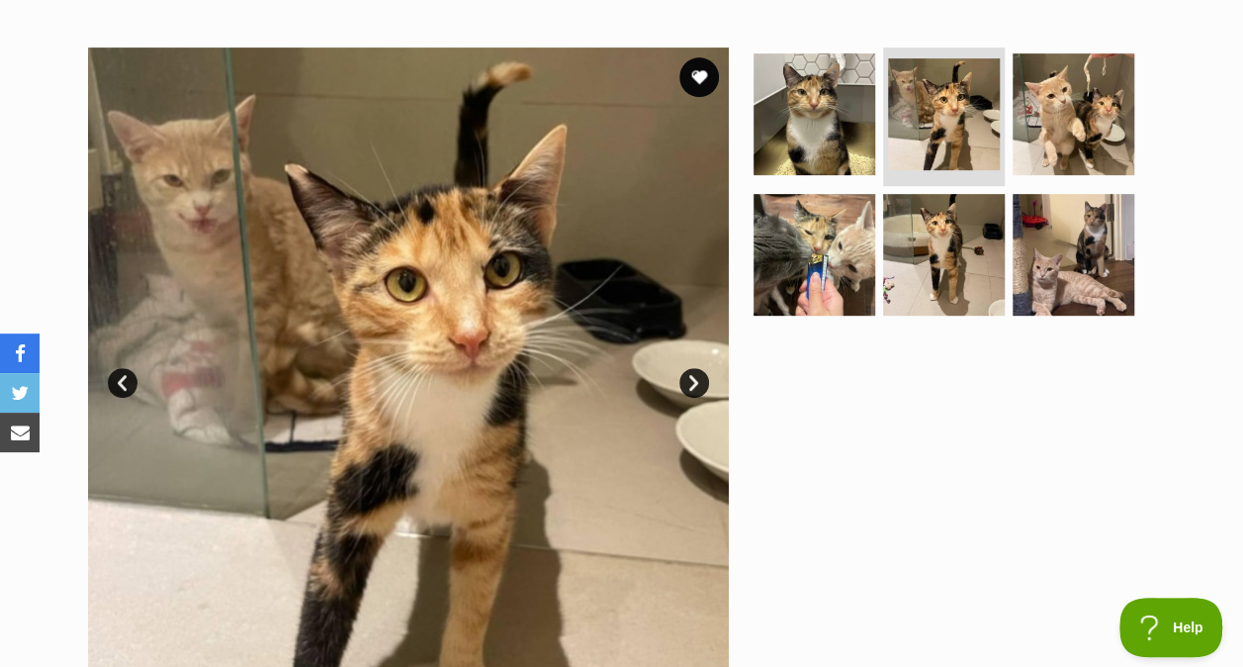
click at [1050, 251] on img at bounding box center [1074, 255] width 122 height 122
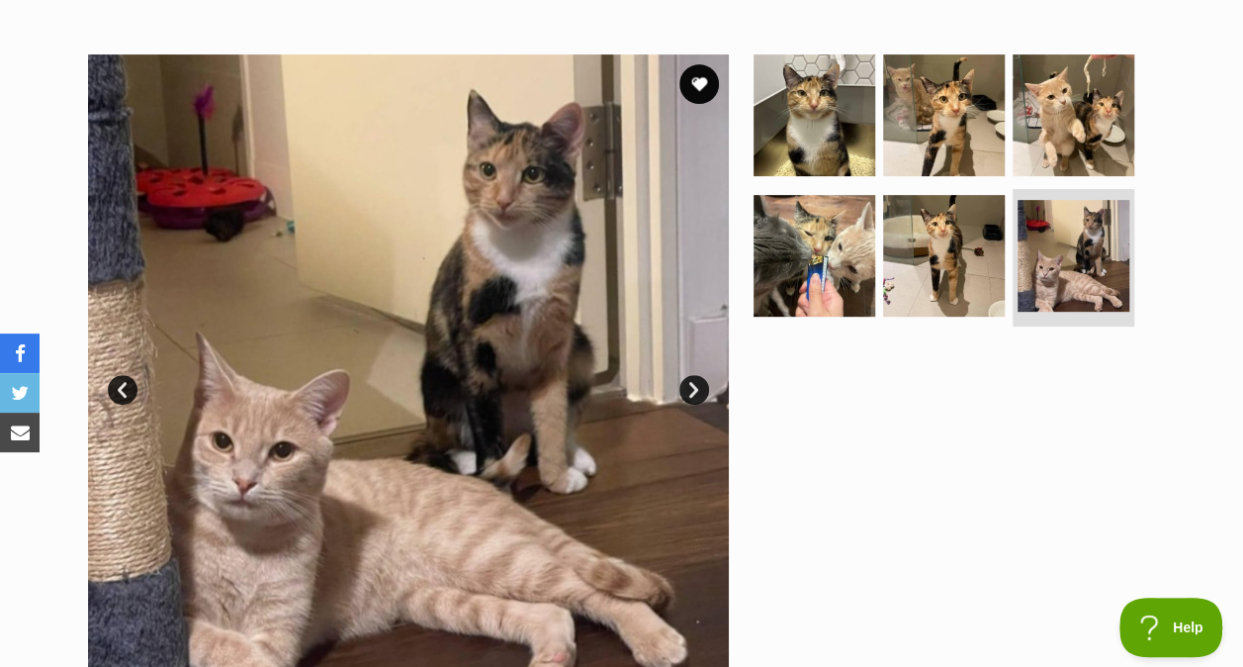
scroll to position [356, 0]
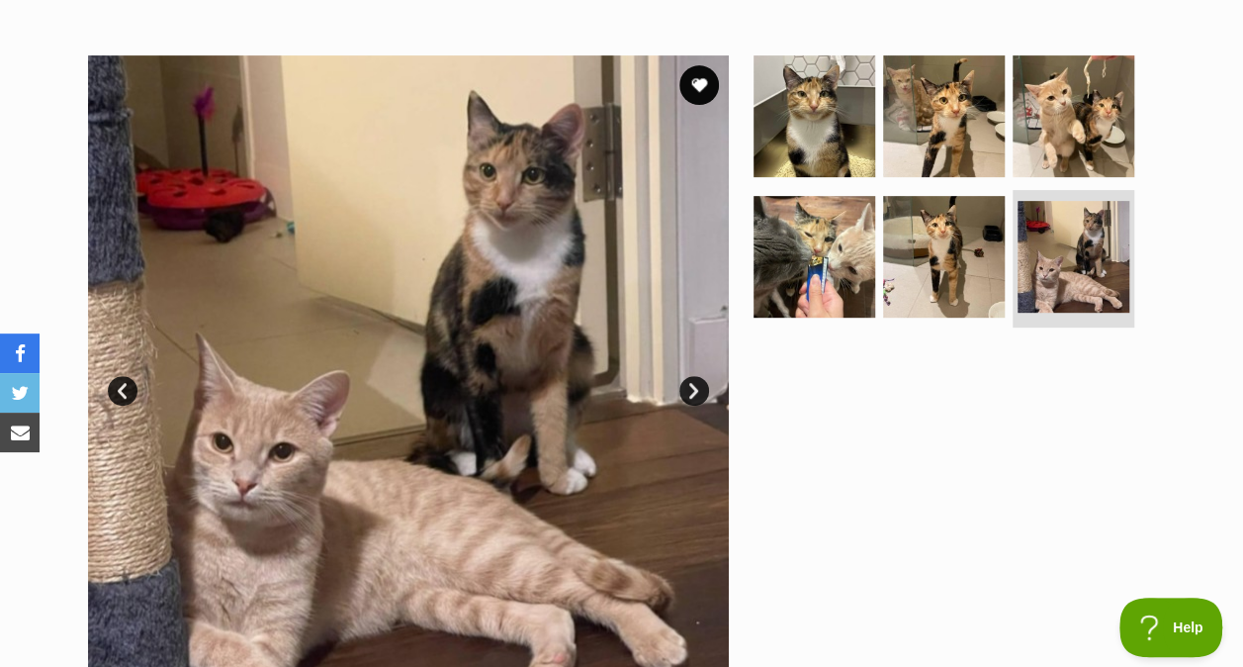
click at [930, 239] on img at bounding box center [944, 257] width 122 height 122
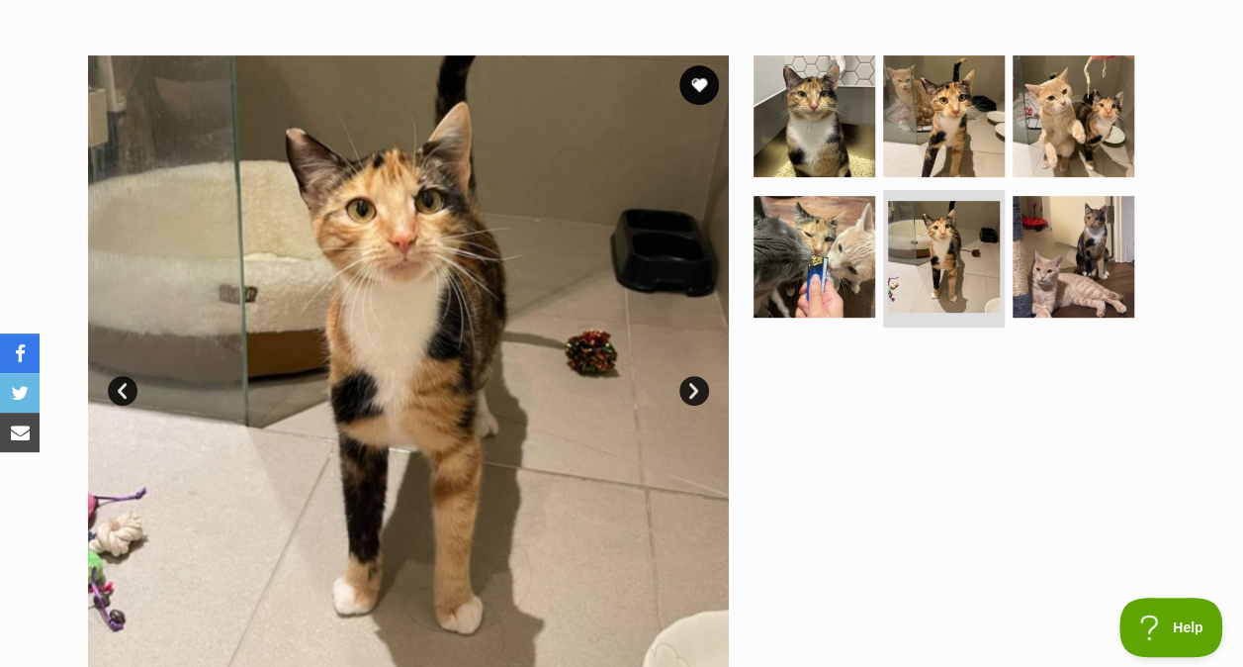
click at [1050, 237] on img at bounding box center [1074, 257] width 122 height 122
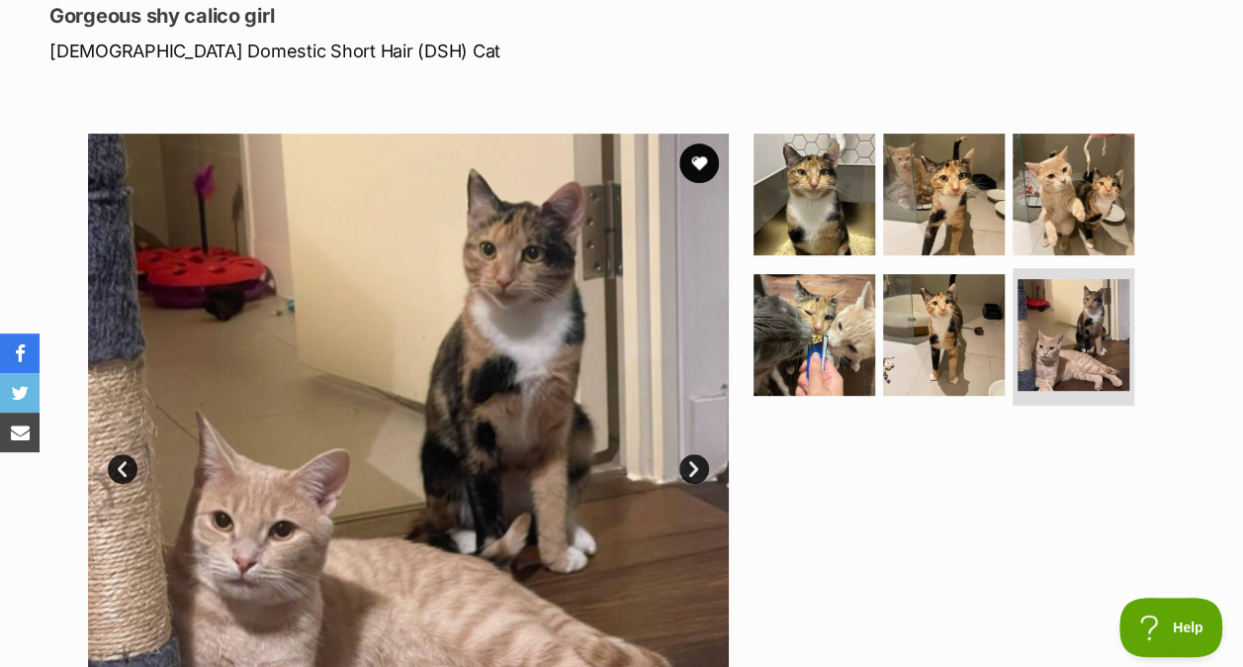
scroll to position [273, 0]
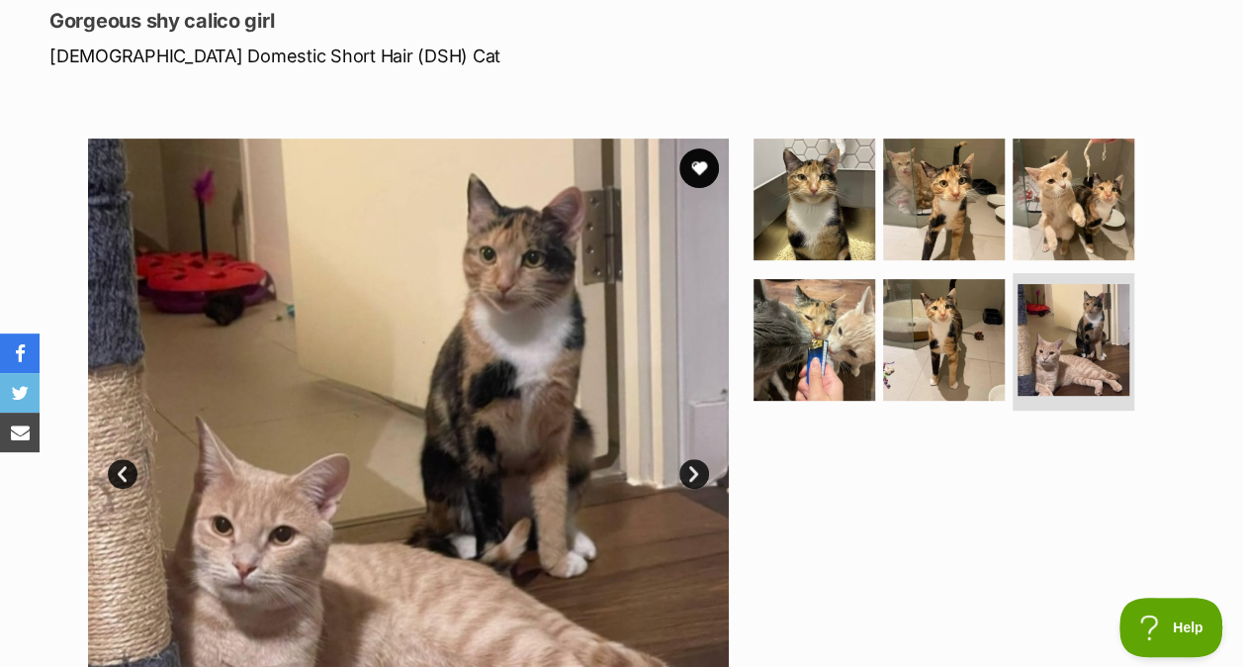
click at [801, 243] on img at bounding box center [815, 199] width 122 height 122
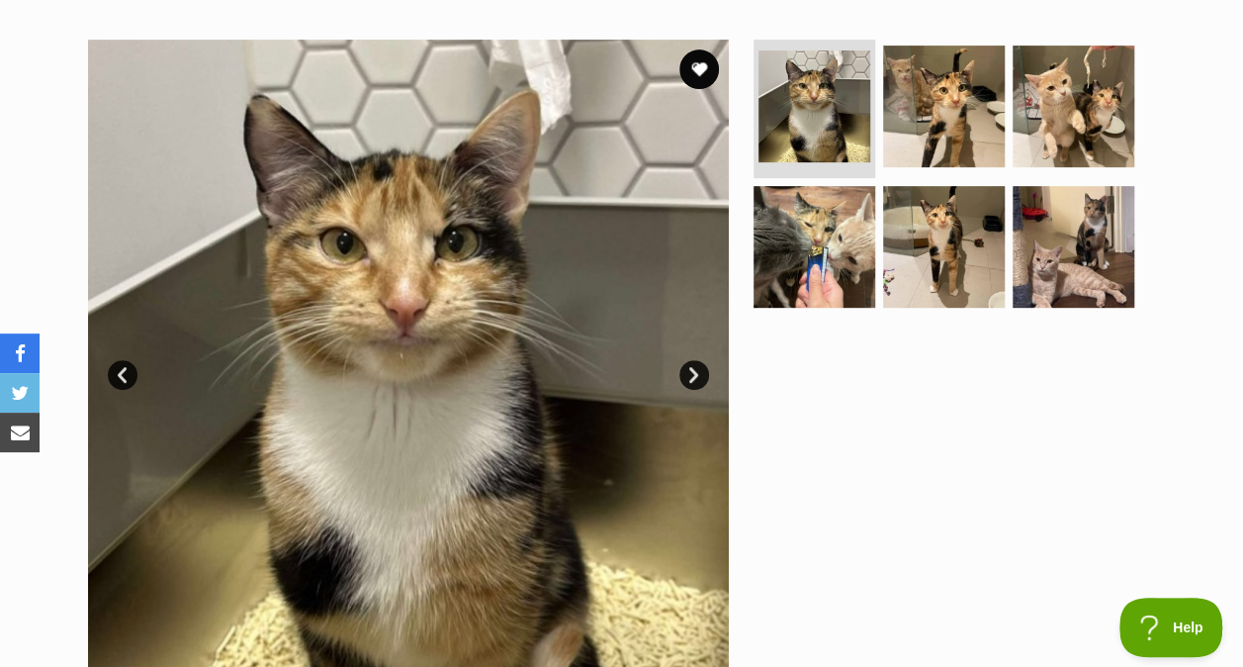
scroll to position [344, 0]
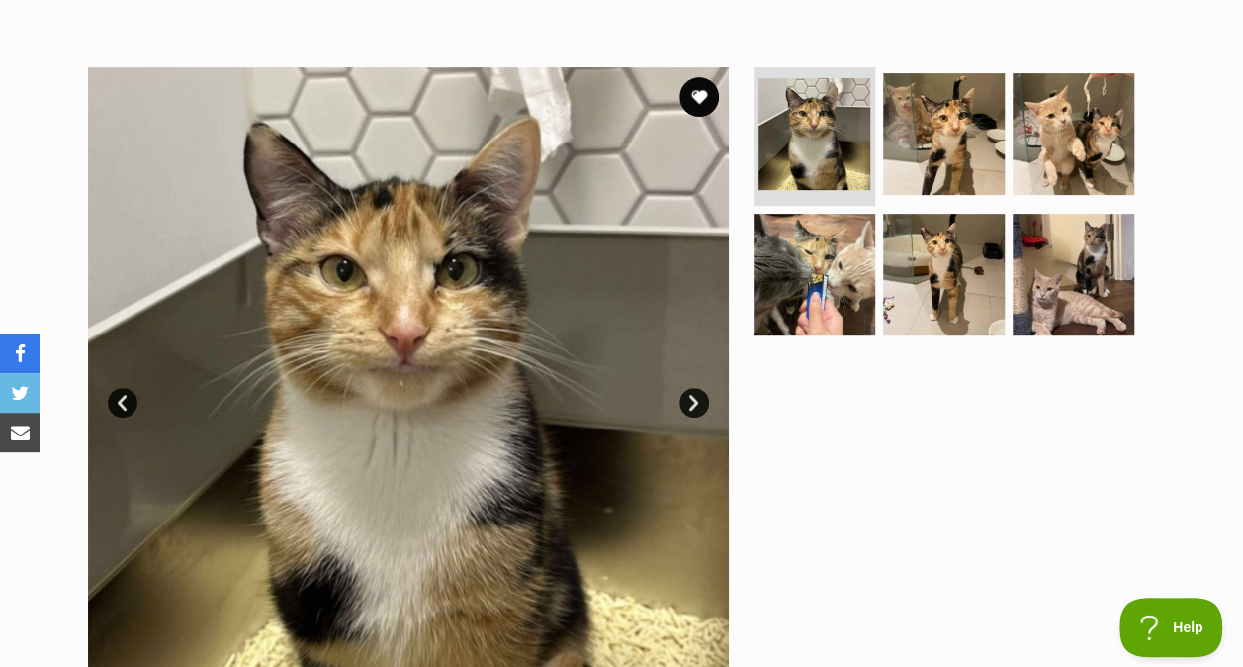
click at [939, 154] on img at bounding box center [944, 134] width 122 height 122
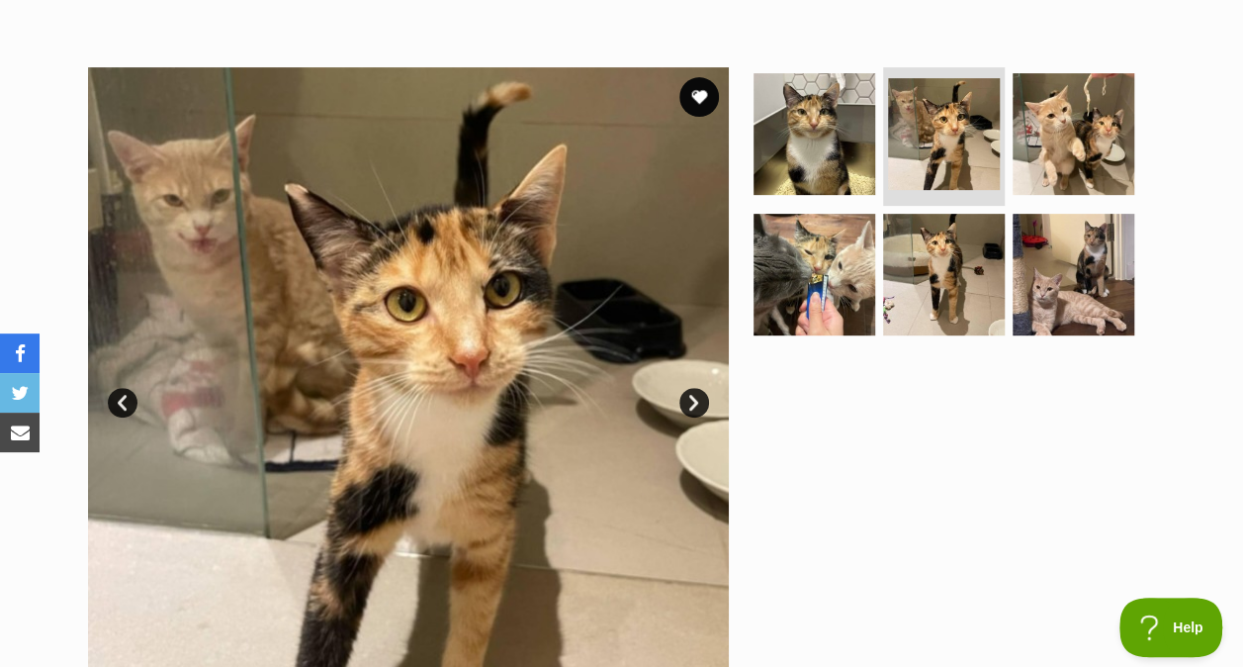
click at [1090, 178] on img at bounding box center [1074, 134] width 122 height 122
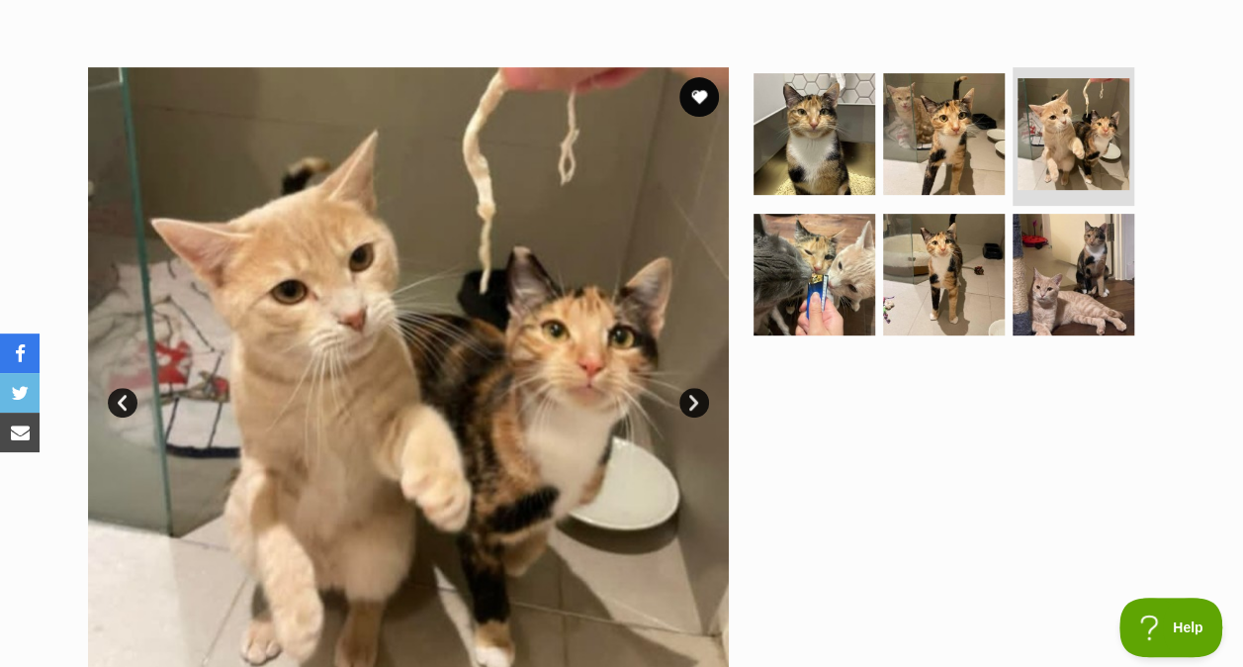
click at [862, 303] on img at bounding box center [815, 275] width 122 height 122
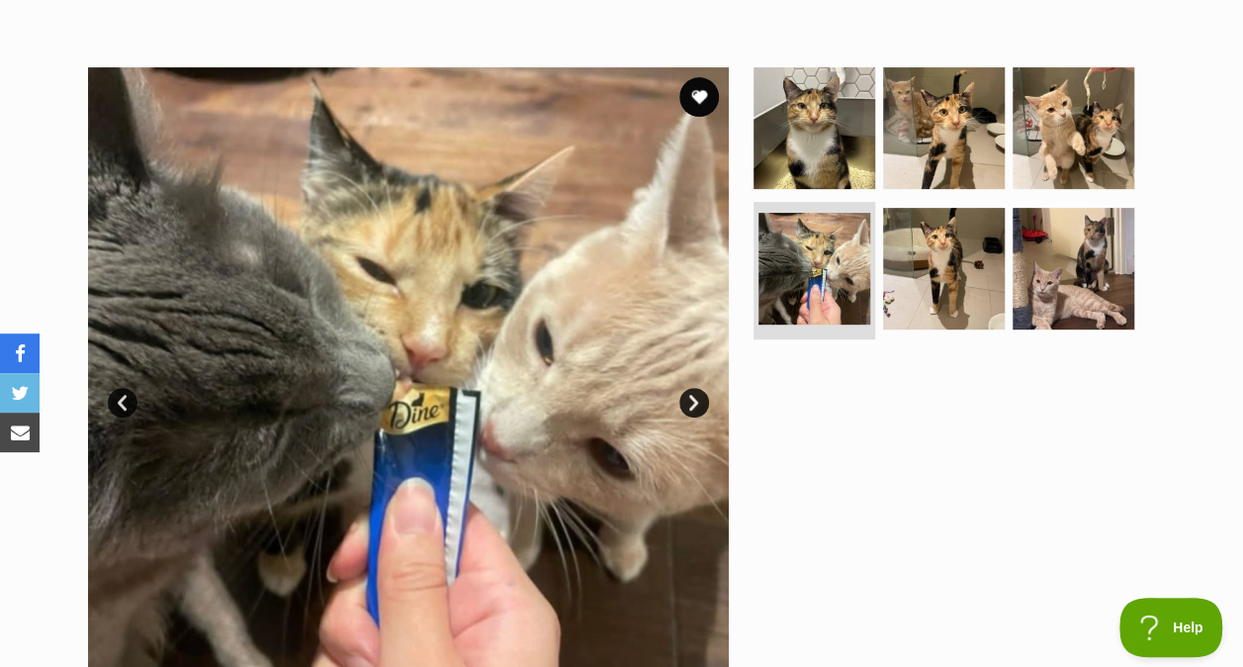
click at [934, 307] on img at bounding box center [944, 269] width 122 height 122
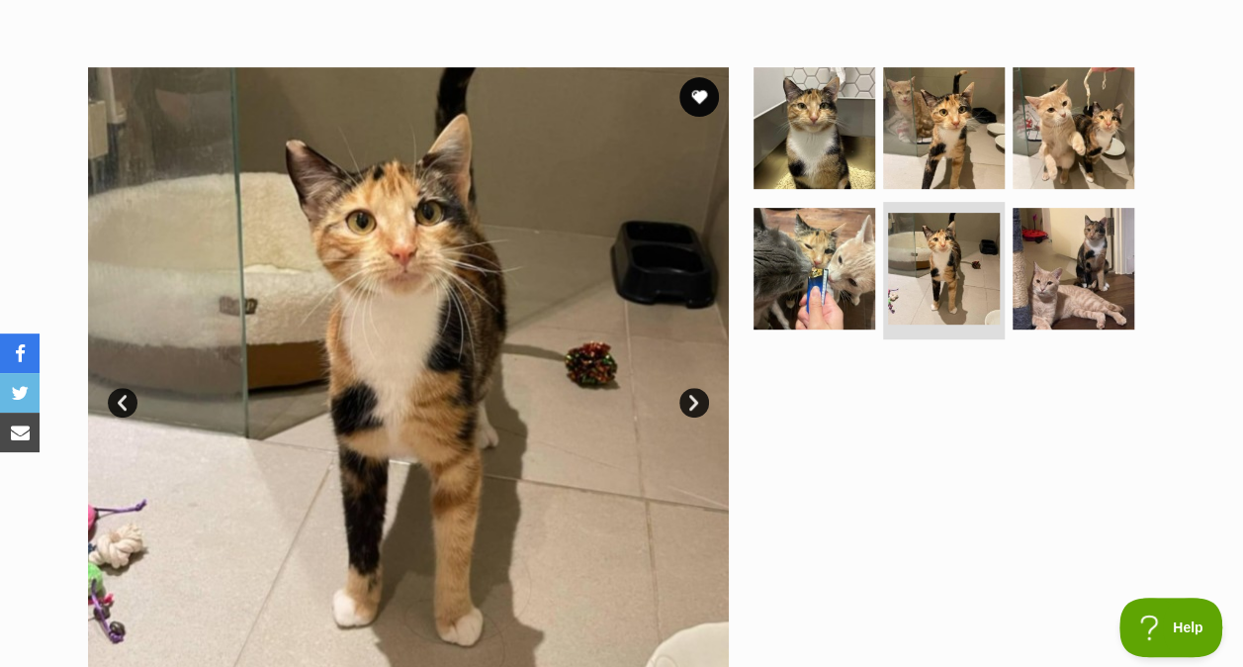
click at [1092, 283] on img at bounding box center [1074, 269] width 122 height 122
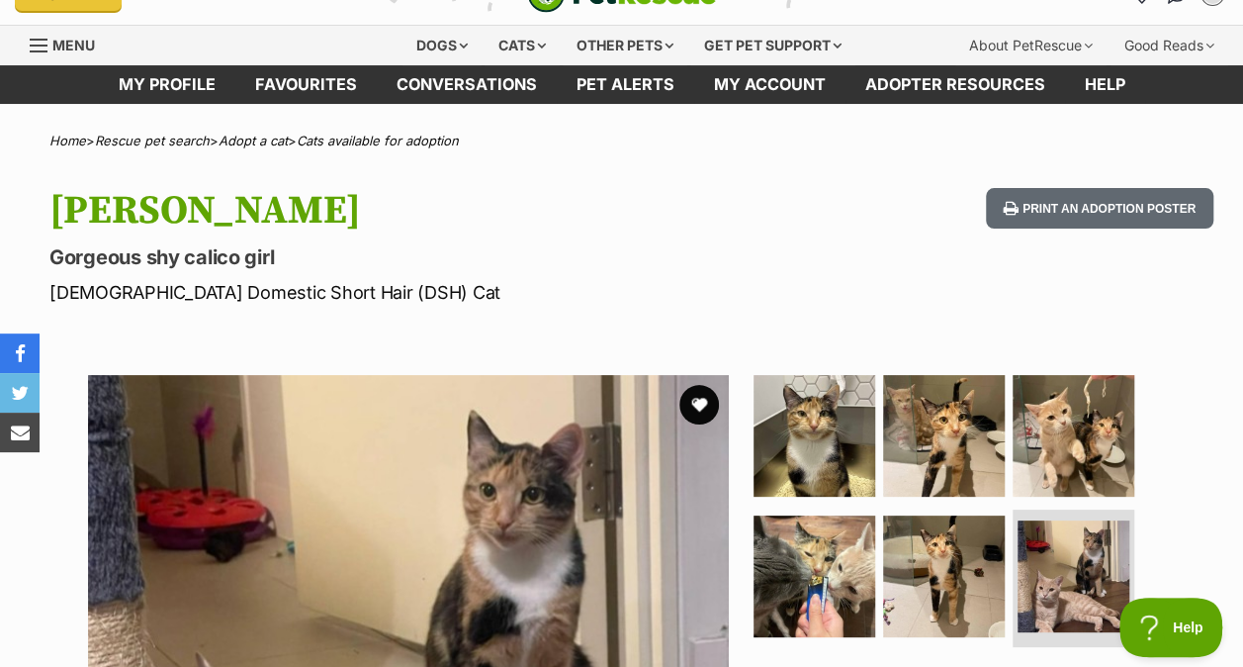
scroll to position [41, 0]
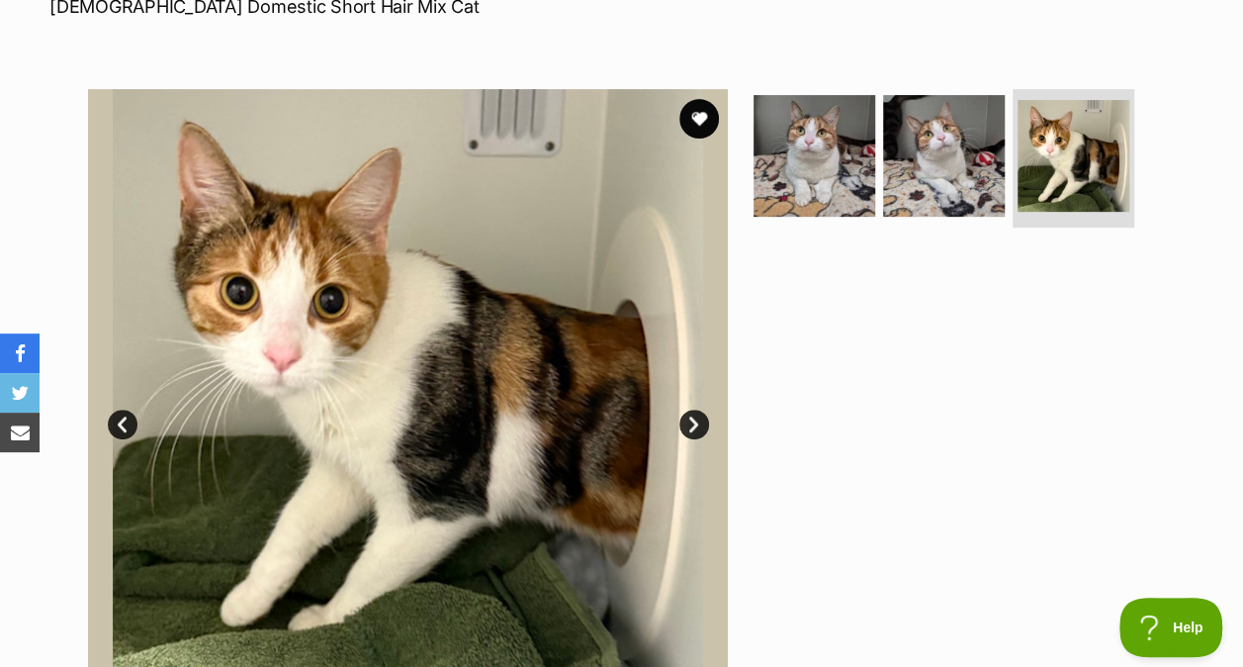
scroll to position [269, 0]
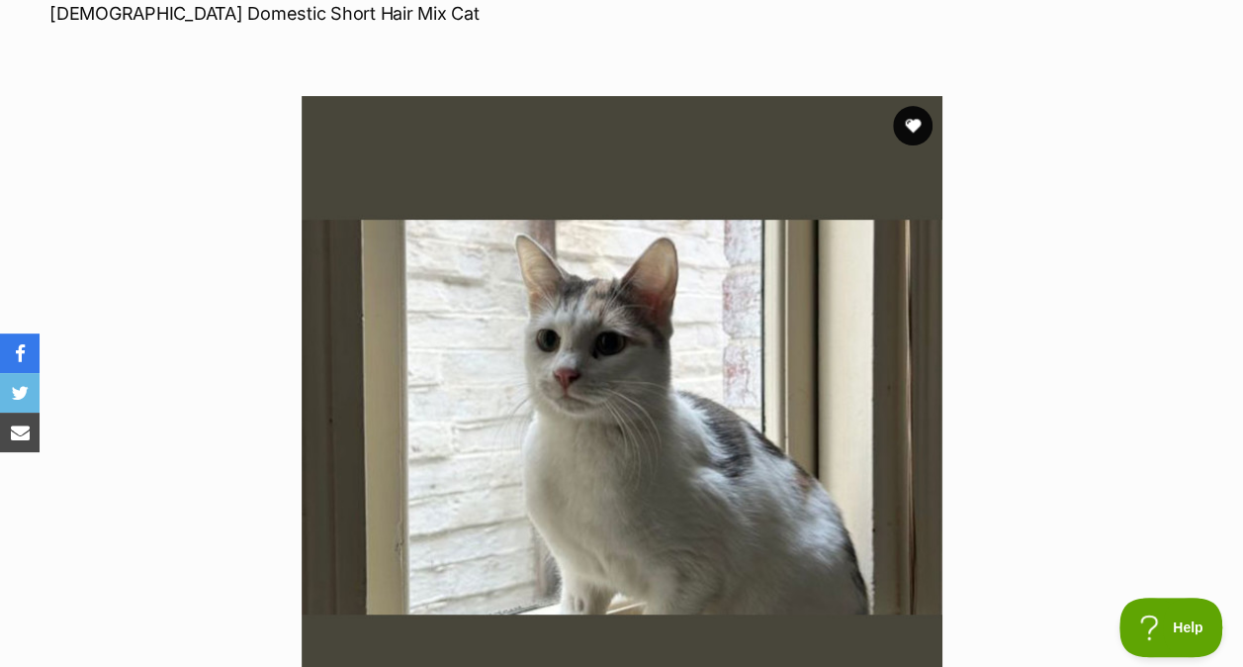
scroll to position [316, 0]
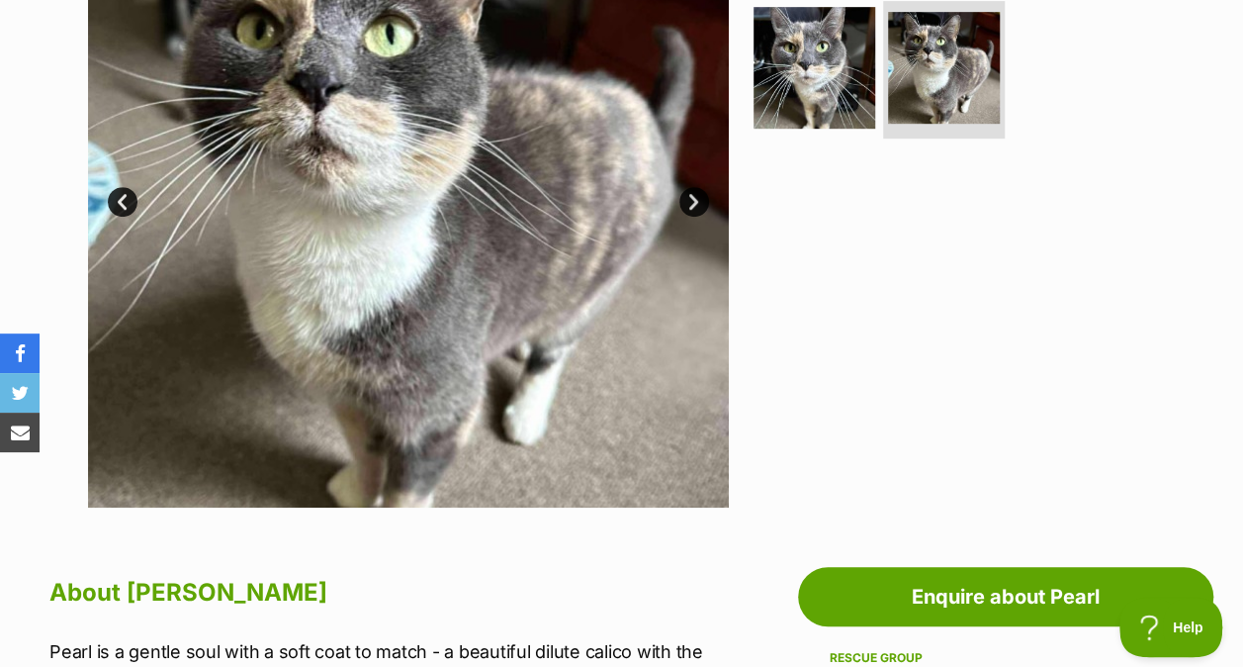
scroll to position [278, 0]
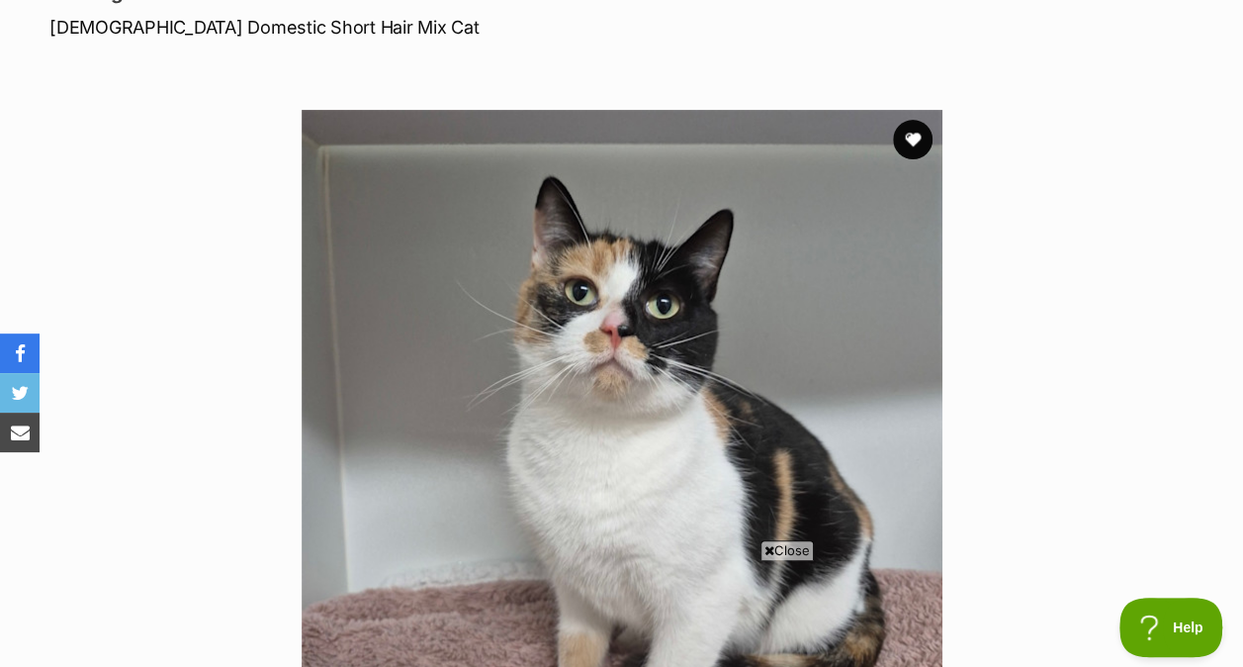
scroll to position [280, 0]
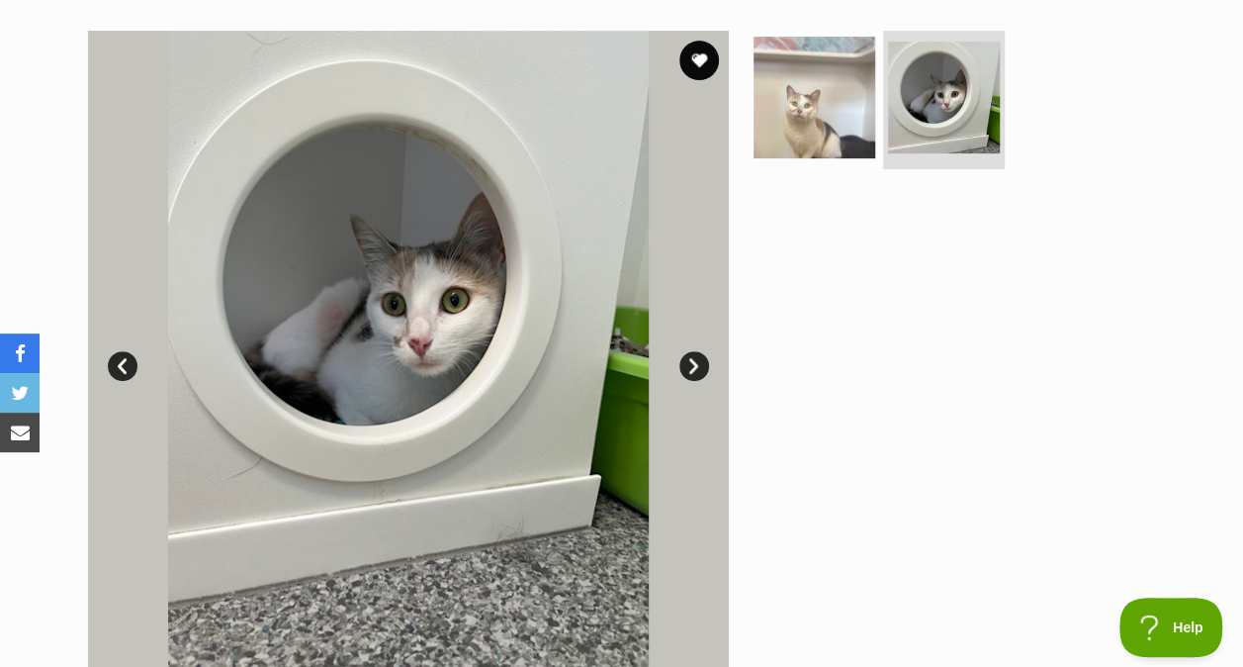
scroll to position [169, 0]
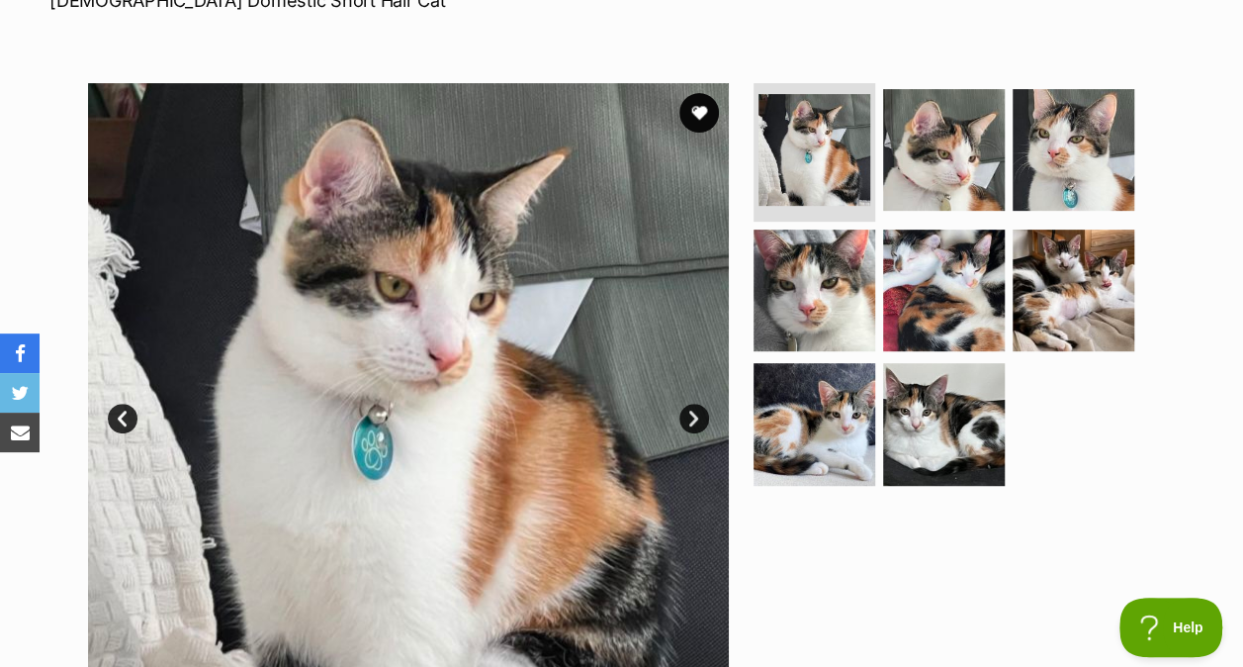
scroll to position [327, 0]
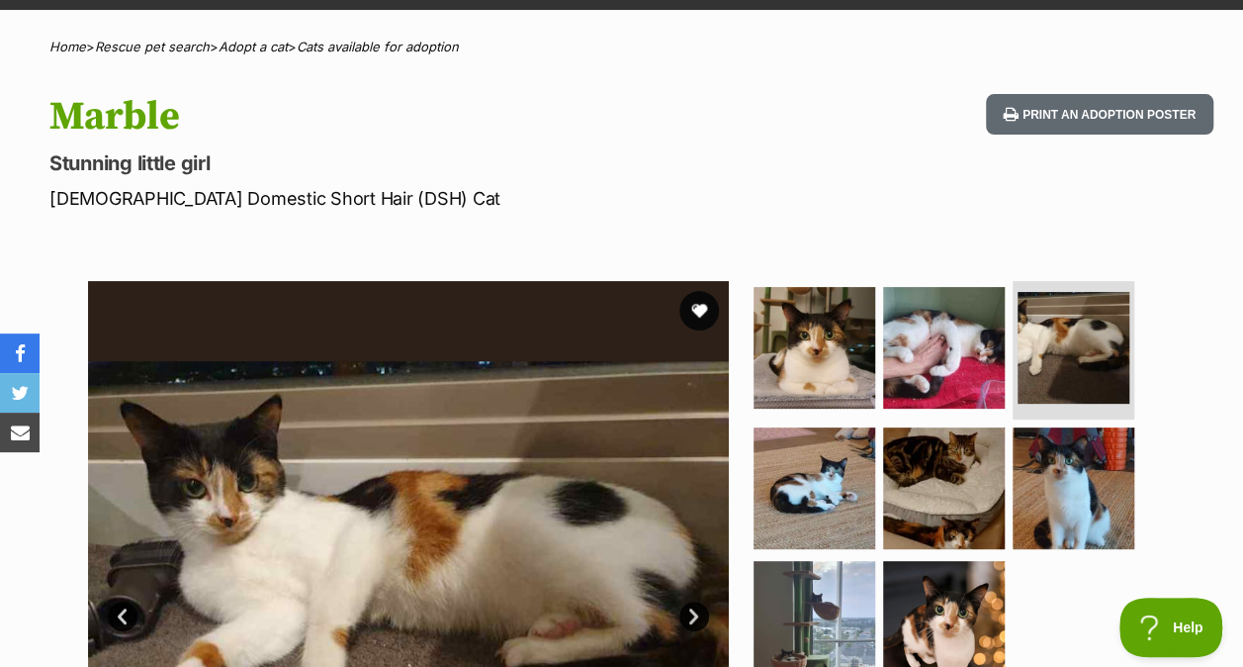
click at [921, 617] on img at bounding box center [944, 622] width 122 height 122
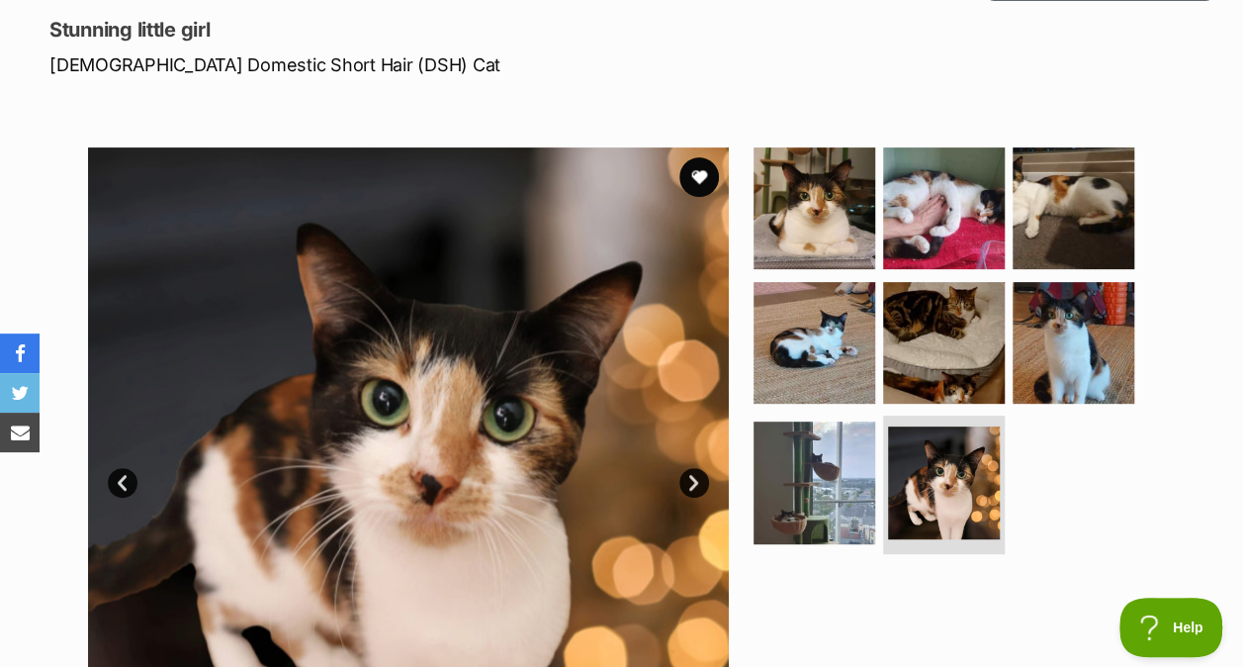
click at [888, 485] on img at bounding box center [944, 482] width 112 height 112
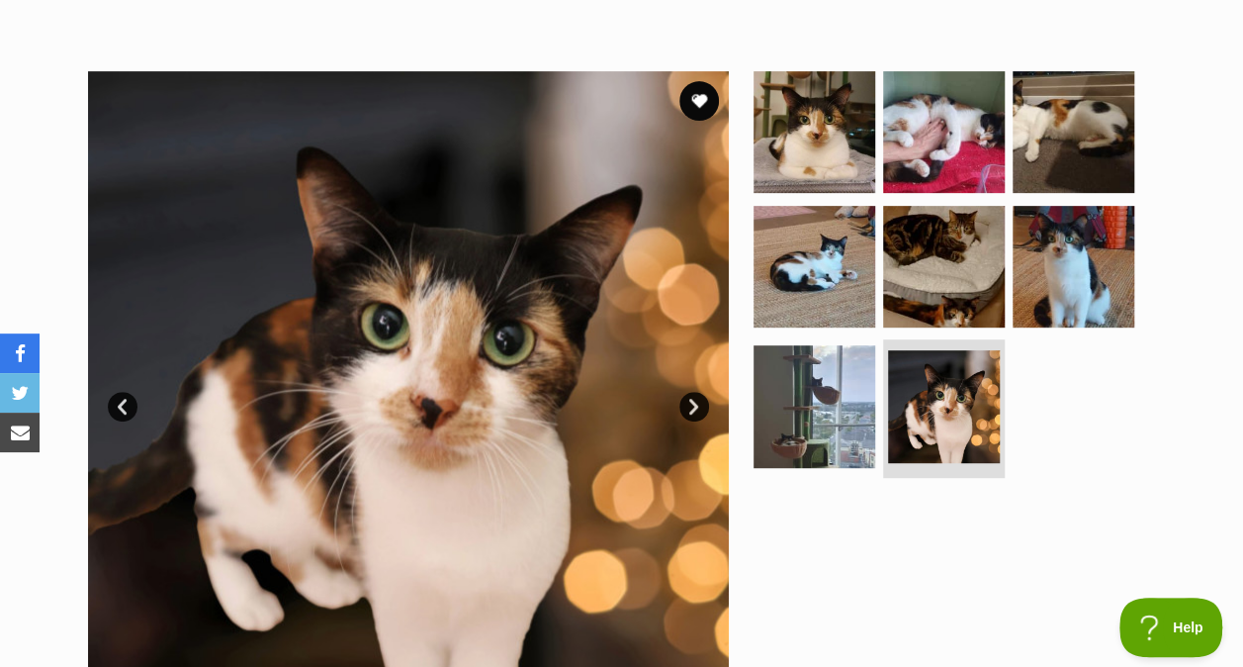
scroll to position [341, 0]
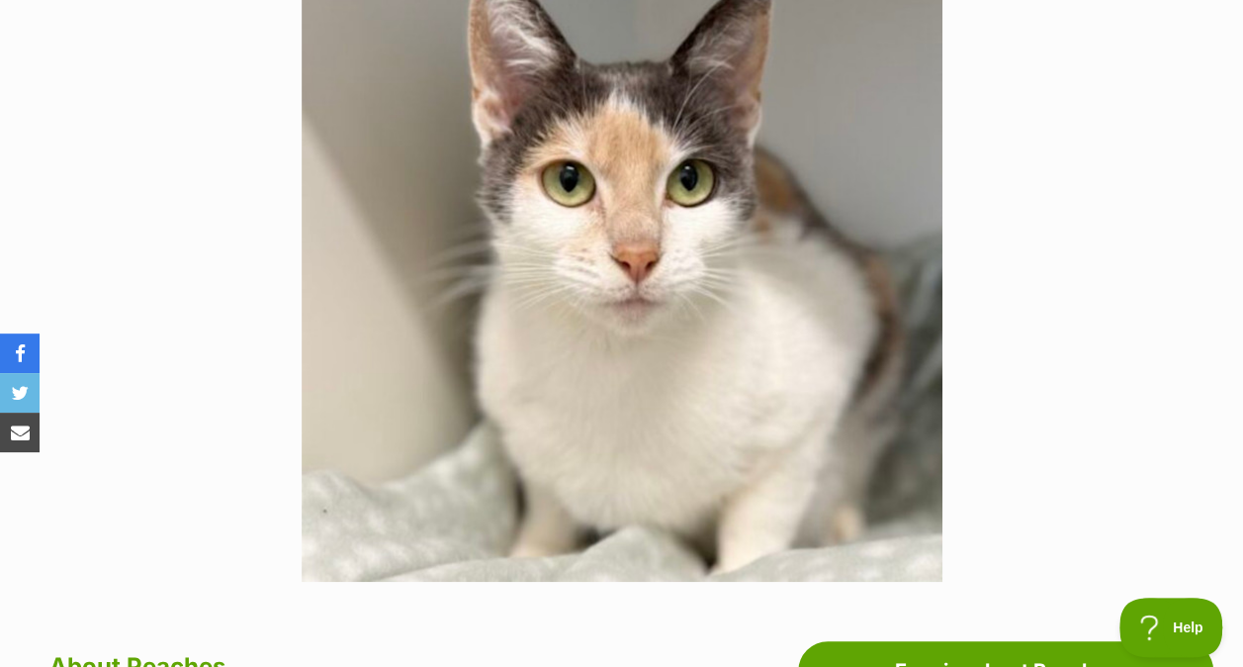
scroll to position [467, 0]
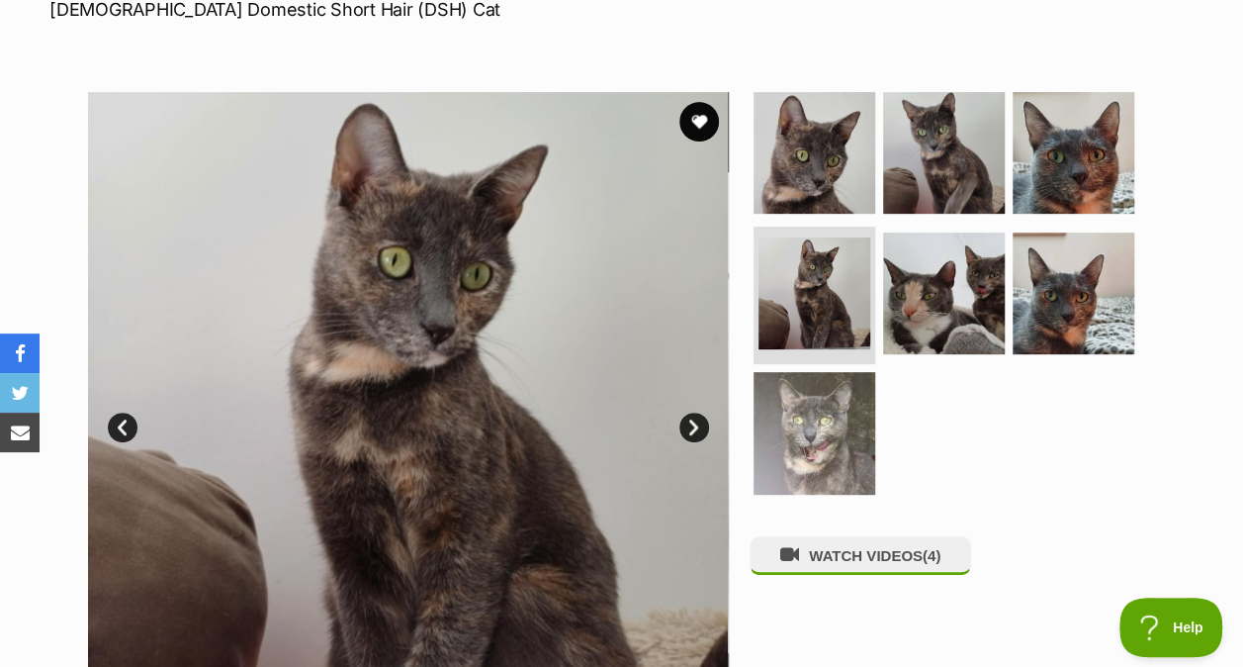
scroll to position [317, 0]
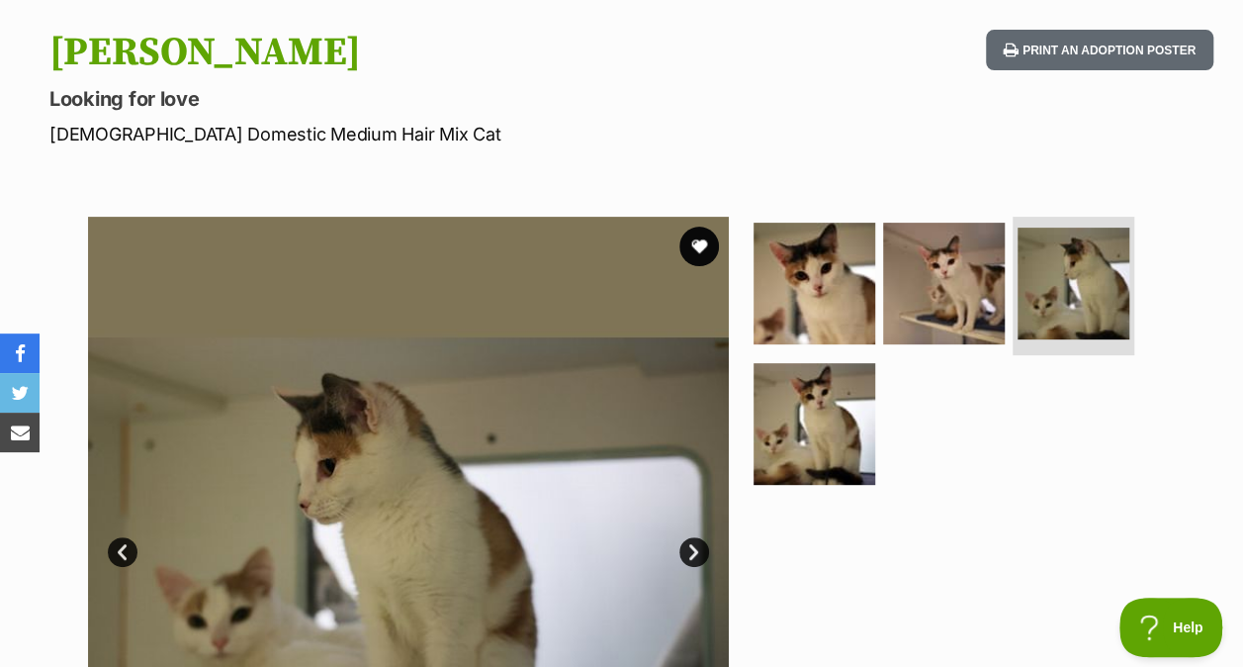
scroll to position [191, 0]
